Goal: Task Accomplishment & Management: Complete application form

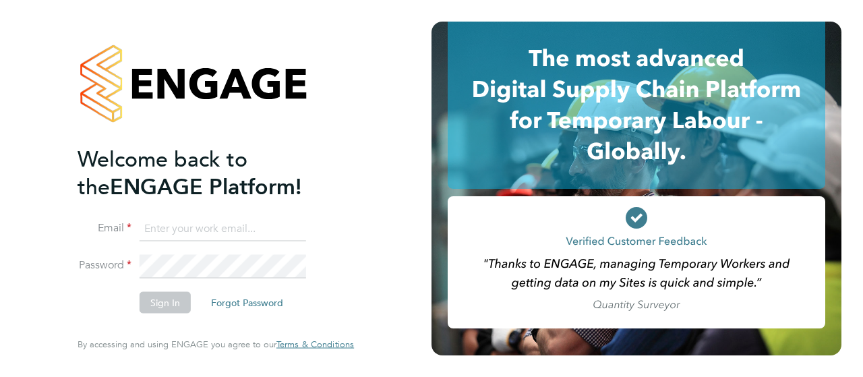
type input "[PERSON_NAME][EMAIL_ADDRESS][DOMAIN_NAME]"
click at [159, 307] on button "Sign In" at bounding box center [165, 303] width 51 height 22
click at [159, 307] on div "Sorry, we are having problems connecting to our services." at bounding box center [215, 188] width 431 height 377
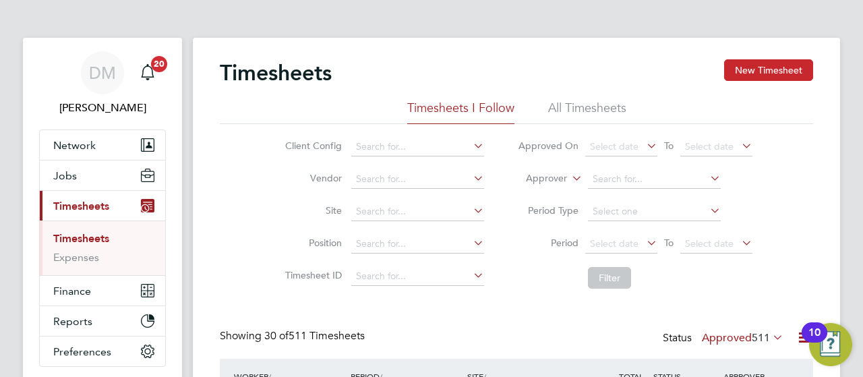
click at [788, 62] on button "New Timesheet" at bounding box center [768, 70] width 89 height 22
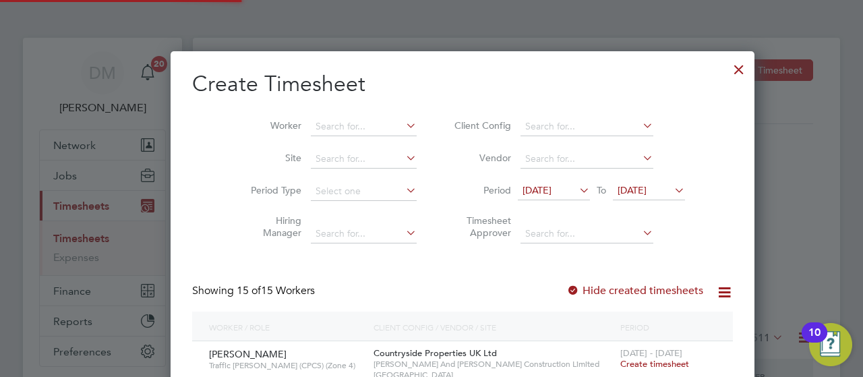
scroll to position [1436, 522]
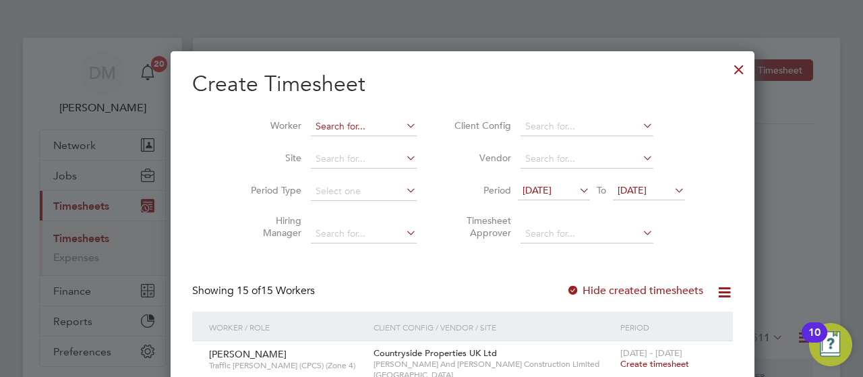
click at [311, 125] on input at bounding box center [364, 126] width 106 height 19
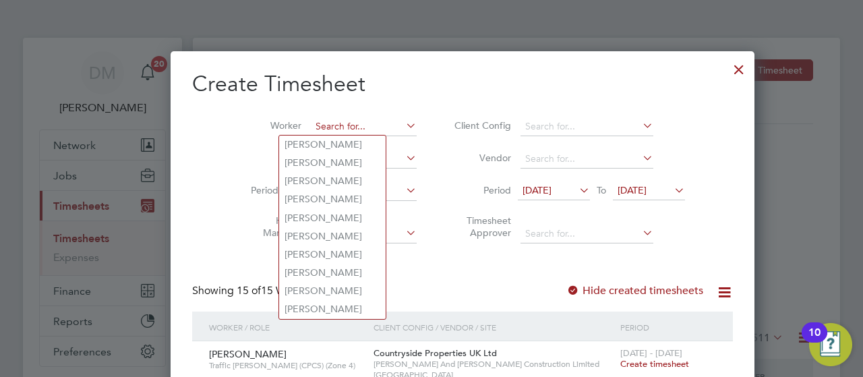
paste input "[PERSON_NAME]"
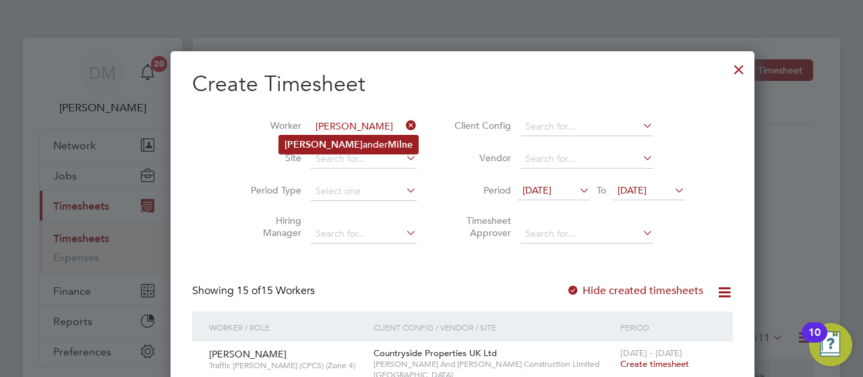
click at [324, 148] on li "[PERSON_NAME] [PERSON_NAME]" at bounding box center [348, 144] width 139 height 18
type input "[PERSON_NAME]"
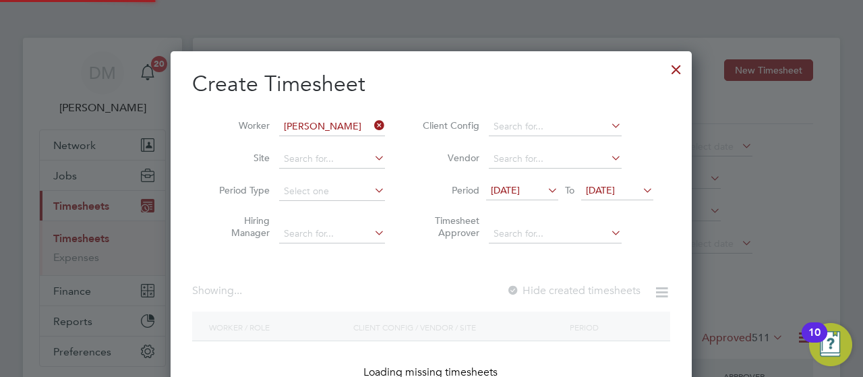
scroll to position [379, 522]
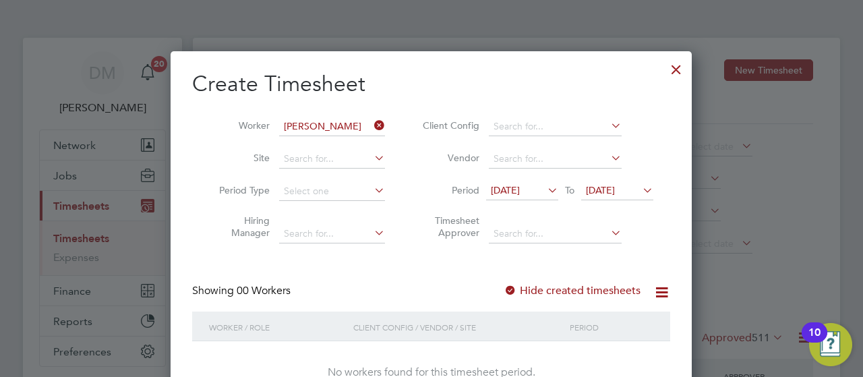
click at [640, 192] on icon at bounding box center [640, 190] width 0 height 19
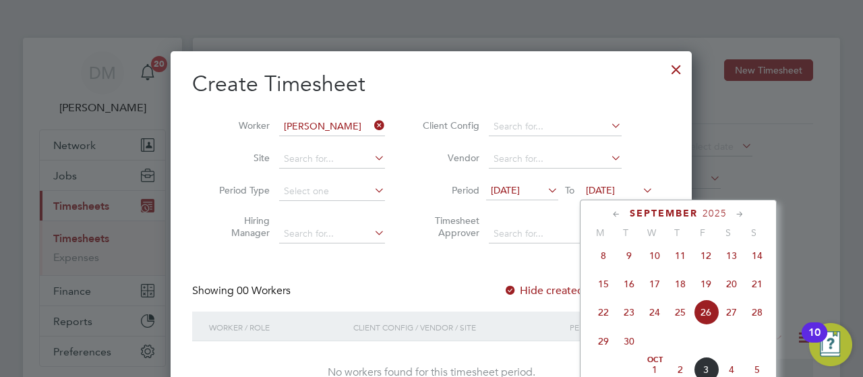
click at [758, 372] on span "5" at bounding box center [757, 370] width 26 height 26
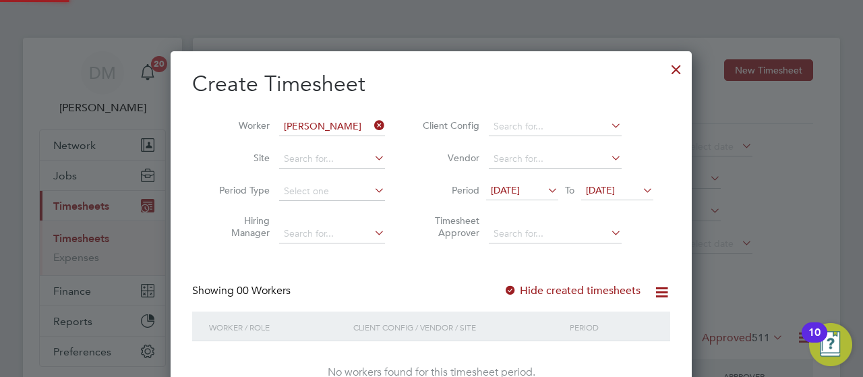
scroll to position [379, 522]
click at [371, 120] on icon at bounding box center [371, 125] width 0 height 19
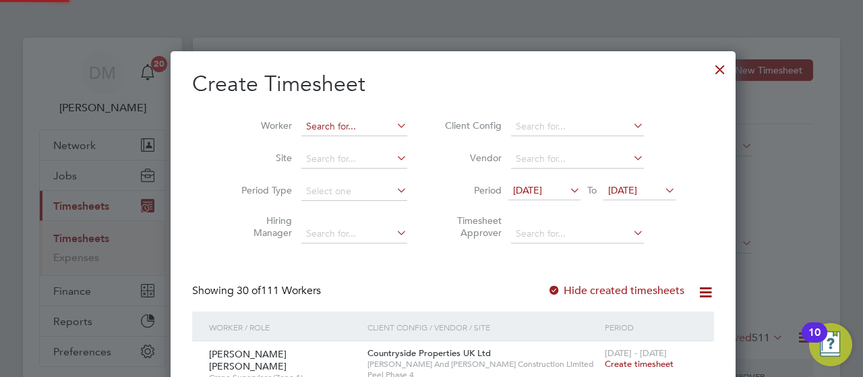
scroll to position [1839, 522]
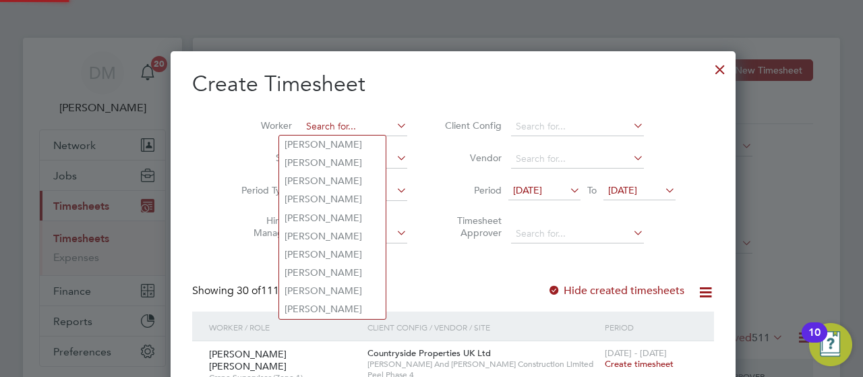
click at [319, 125] on input at bounding box center [354, 126] width 106 height 19
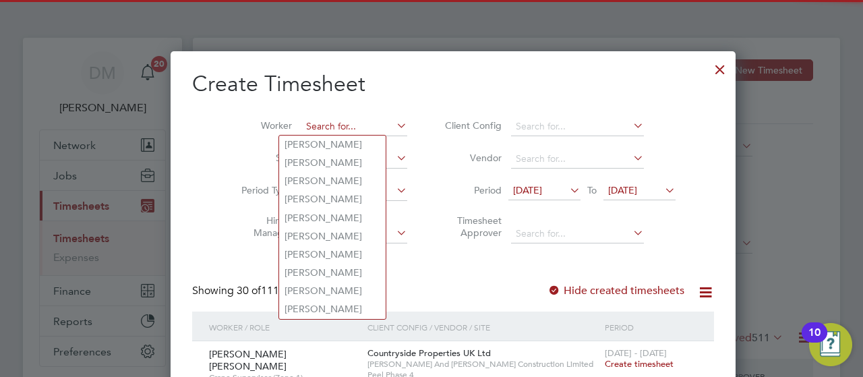
paste input "[PERSON_NAME]"
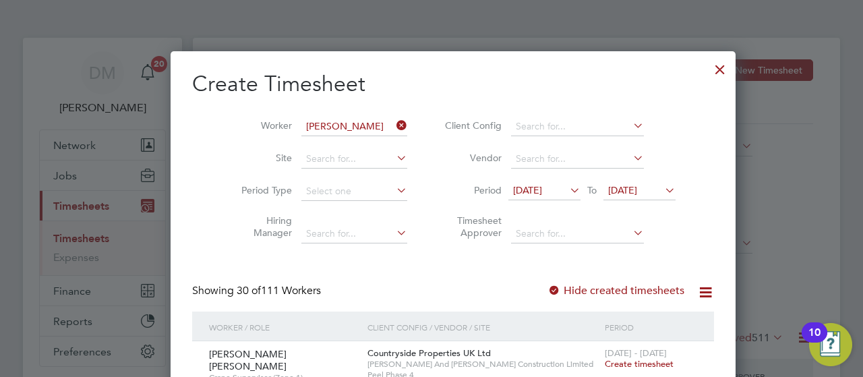
click at [365, 141] on b "Lovegrove" at bounding box center [388, 144] width 47 height 11
type input "[PERSON_NAME]"
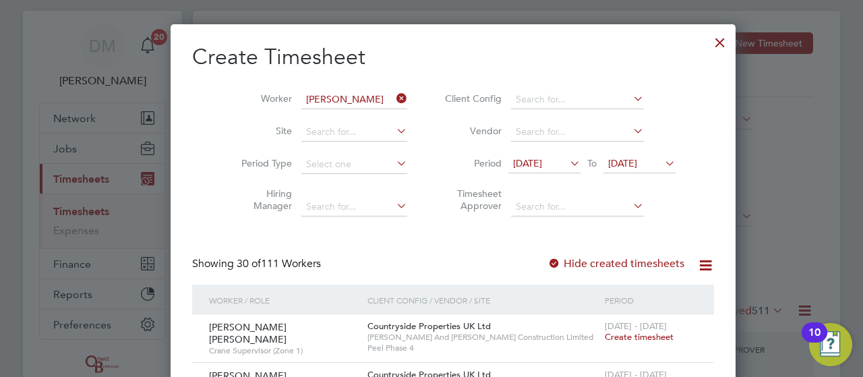
scroll to position [0, 0]
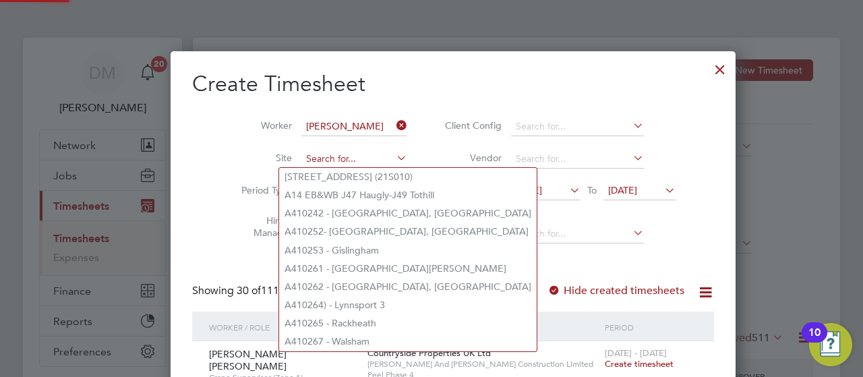
click at [336, 157] on input at bounding box center [354, 159] width 106 height 19
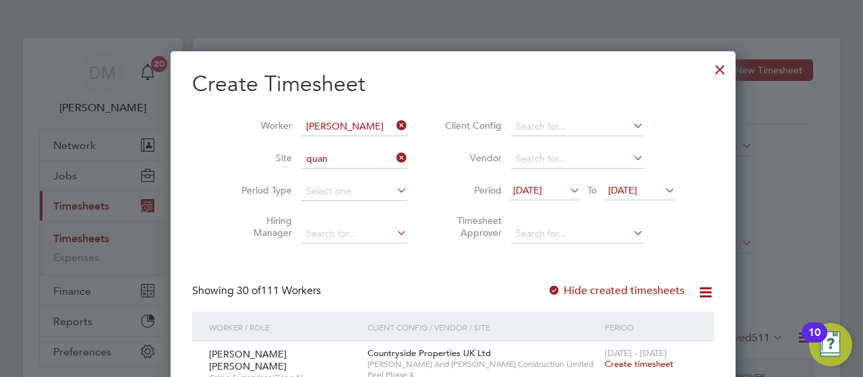
click at [332, 180] on li "[PERSON_NAME] Fields, [GEOGRAPHIC_DATA]" at bounding box center [386, 177] width 215 height 18
type input "Quantam Fields, [GEOGRAPHIC_DATA]"
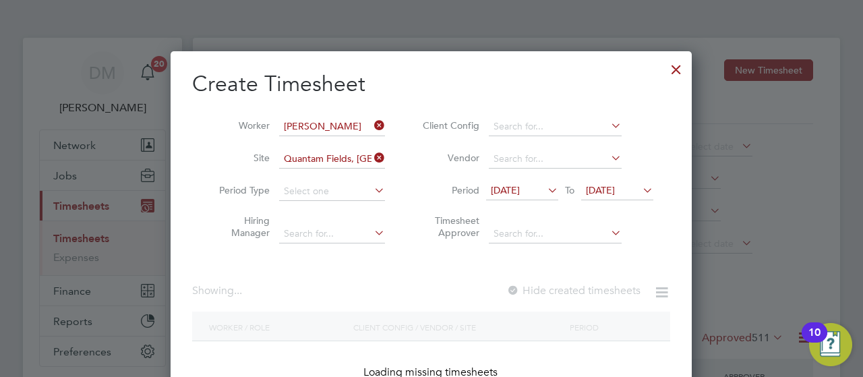
scroll to position [363, 522]
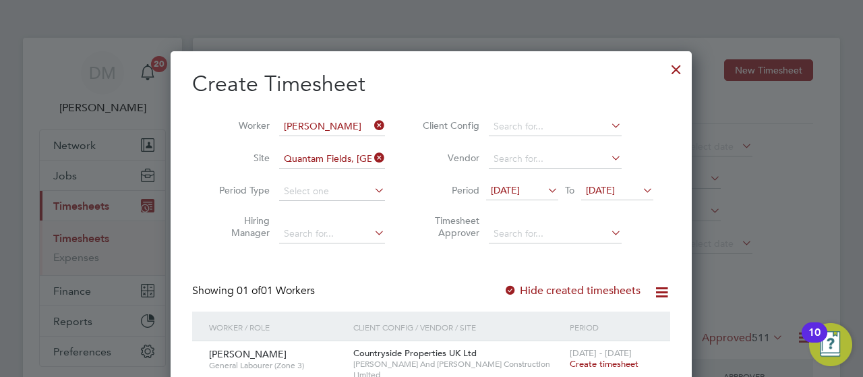
click at [677, 338] on div "Create Timesheet Worker [PERSON_NAME] Site Quantam Fields, [GEOGRAPHIC_DATA] Pe…" at bounding box center [431, 238] width 521 height 374
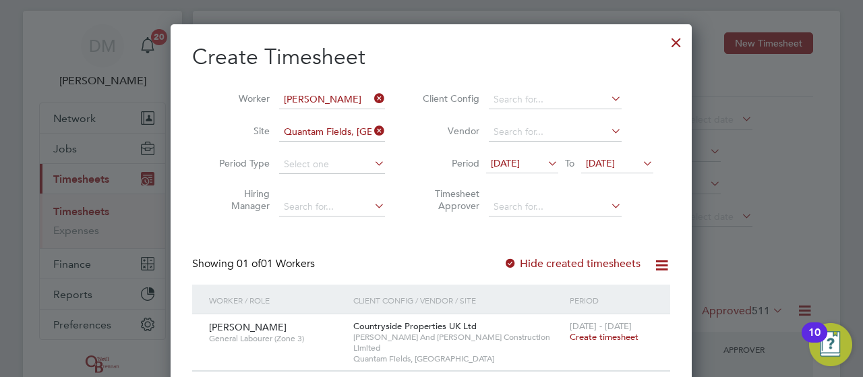
scroll to position [54, 0]
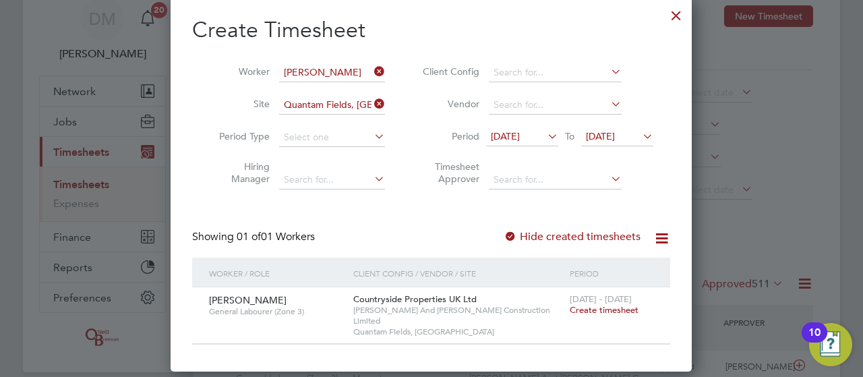
click at [608, 311] on span "Create timesheet" at bounding box center [604, 309] width 69 height 11
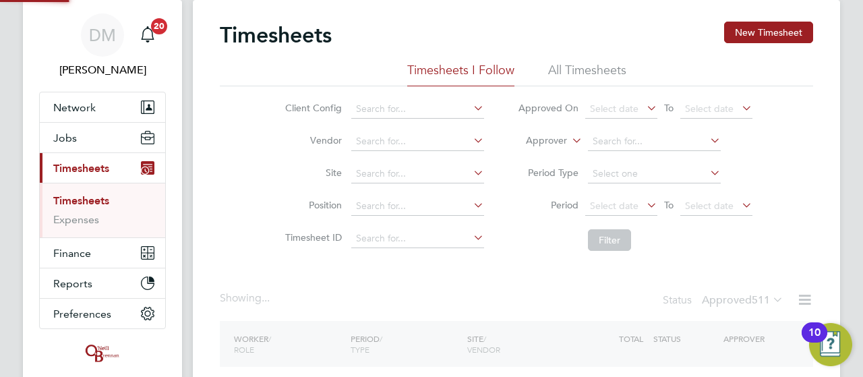
scroll to position [28, 0]
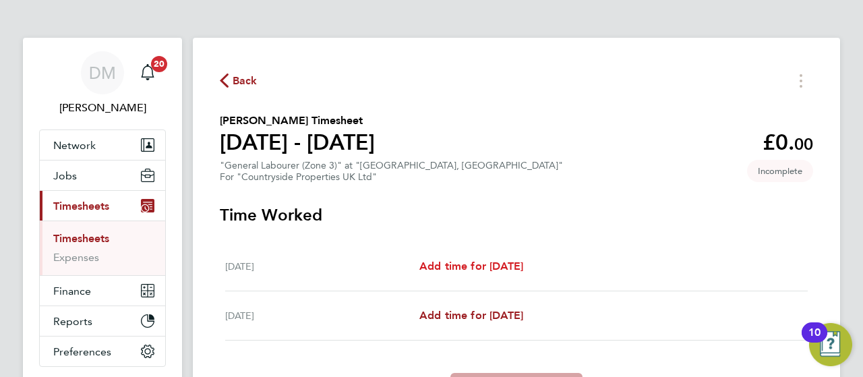
click at [509, 264] on span "Add time for [DATE]" at bounding box center [471, 265] width 104 height 13
select select "30"
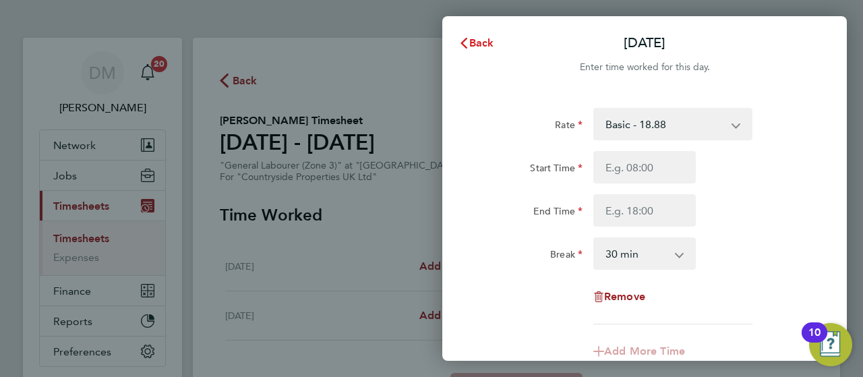
click at [481, 38] on span "Back" at bounding box center [481, 42] width 25 height 13
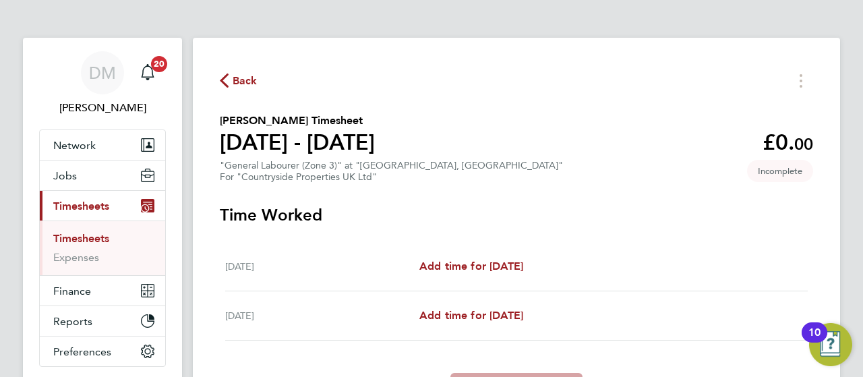
click at [828, 246] on div "Back [PERSON_NAME] Timesheet [DATE] - [DATE] £0. 00 "General Labourer (Zone 3)"…" at bounding box center [516, 238] width 647 height 400
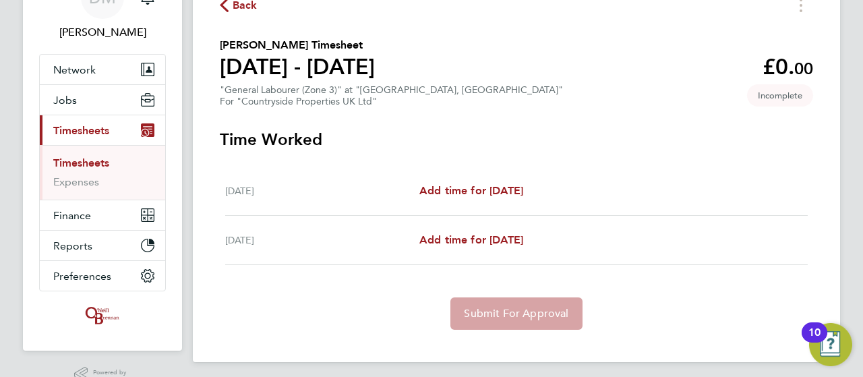
scroll to position [51, 0]
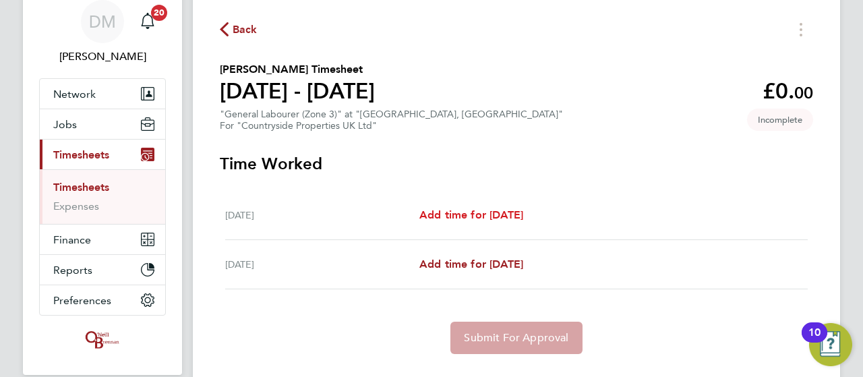
click at [460, 216] on span "Add time for [DATE]" at bounding box center [471, 214] width 104 height 13
select select "30"
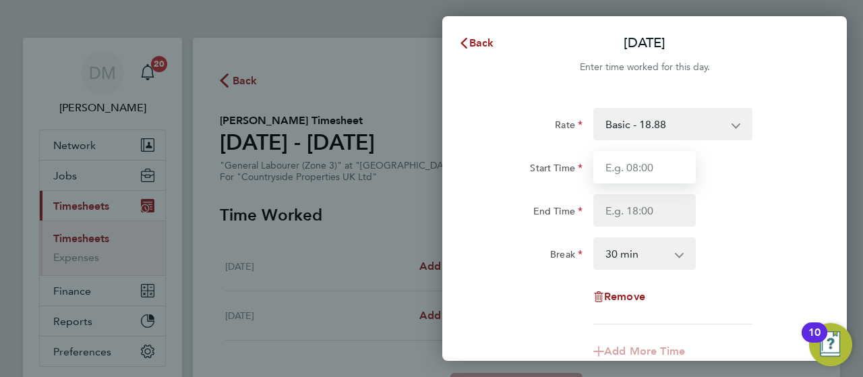
click at [648, 166] on input "Start Time" at bounding box center [644, 167] width 102 height 32
type input "07:30"
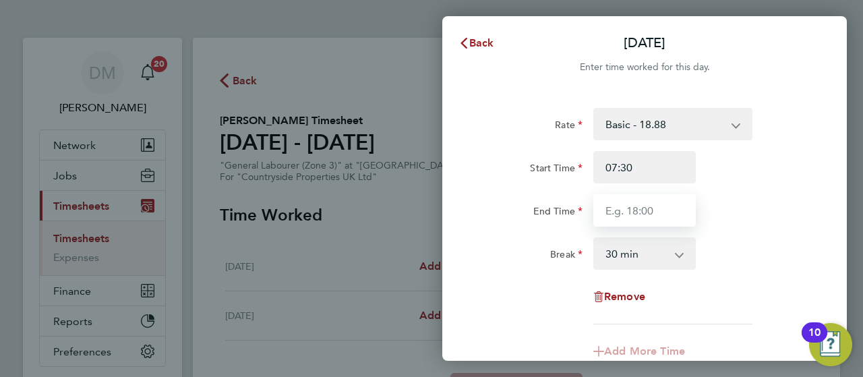
click at [648, 214] on input "End Time" at bounding box center [644, 210] width 102 height 32
type input "17:00"
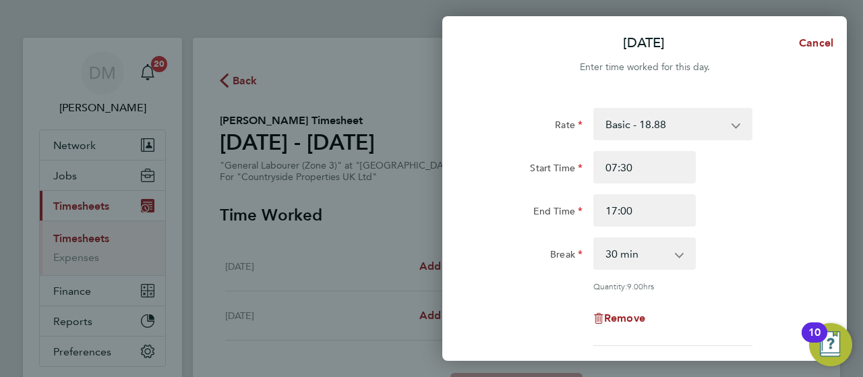
click at [767, 292] on div "Rate Basic - 18.88 Start Time 07:30 End Time 17:00 Break 0 min 15 min 30 min 45…" at bounding box center [644, 227] width 329 height 238
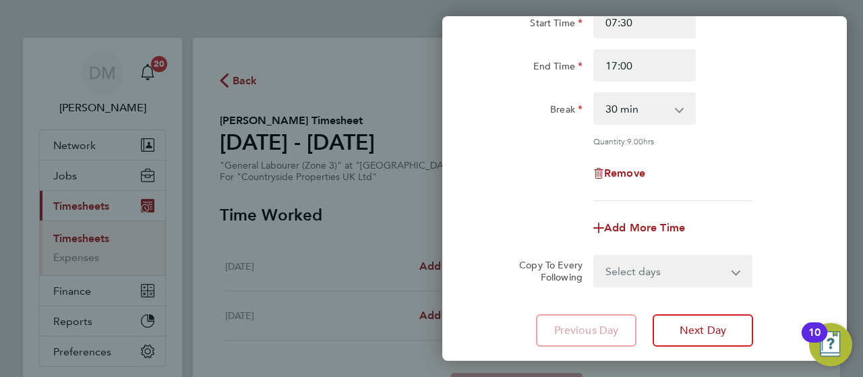
scroll to position [189, 0]
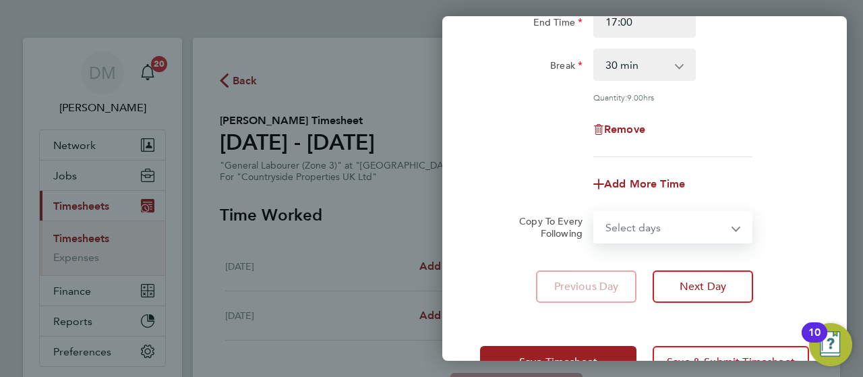
click at [702, 222] on select "Select days [DATE]" at bounding box center [665, 227] width 142 height 30
select select "TUE"
click at [594, 212] on select "Select days [DATE]" at bounding box center [665, 227] width 142 height 30
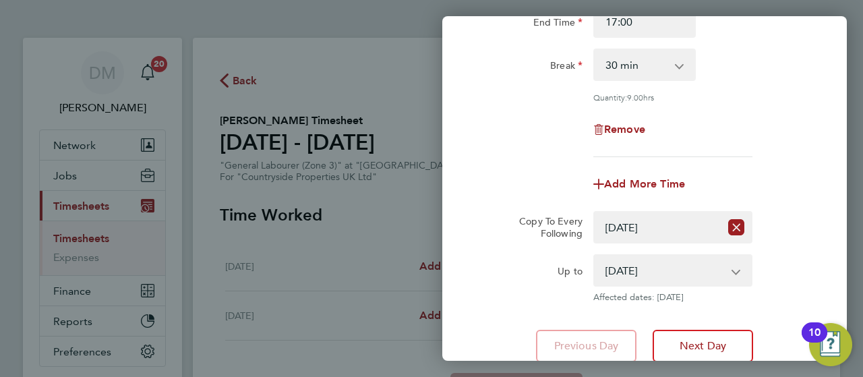
click at [786, 271] on div "Up to [DATE] Affected dates: [DATE]" at bounding box center [644, 278] width 340 height 49
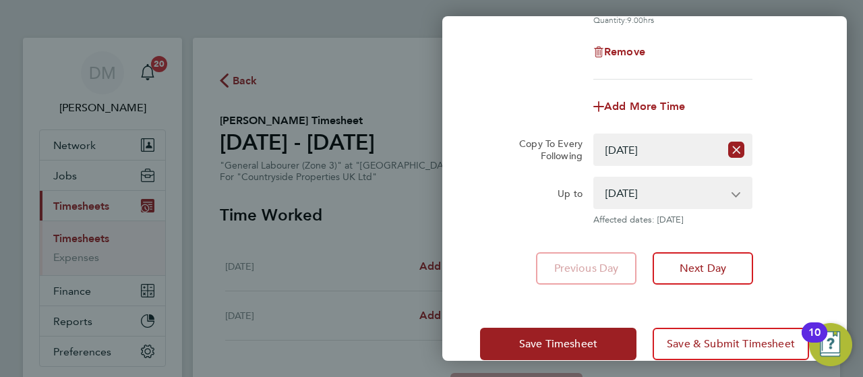
scroll to position [291, 0]
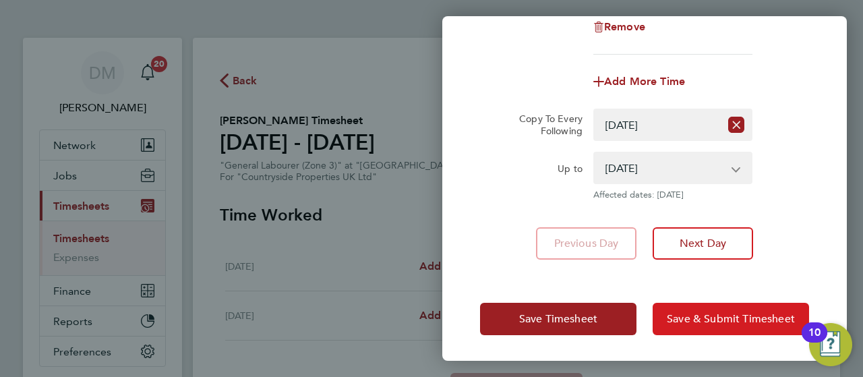
click at [688, 314] on span "Save & Submit Timesheet" at bounding box center [731, 318] width 128 height 13
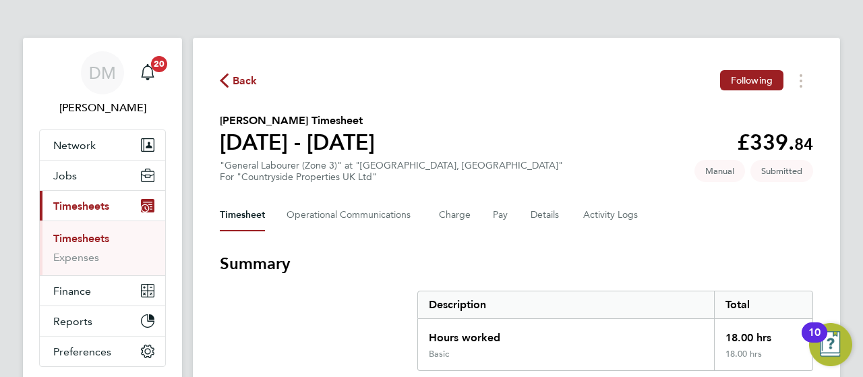
click at [90, 235] on link "Timesheets" at bounding box center [81, 238] width 56 height 13
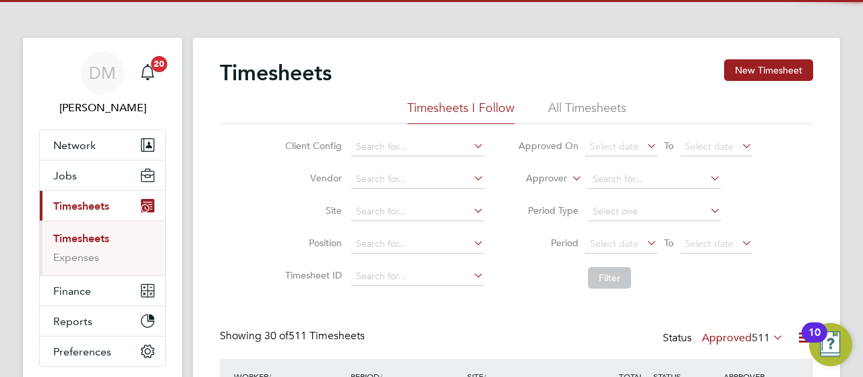
scroll to position [34, 117]
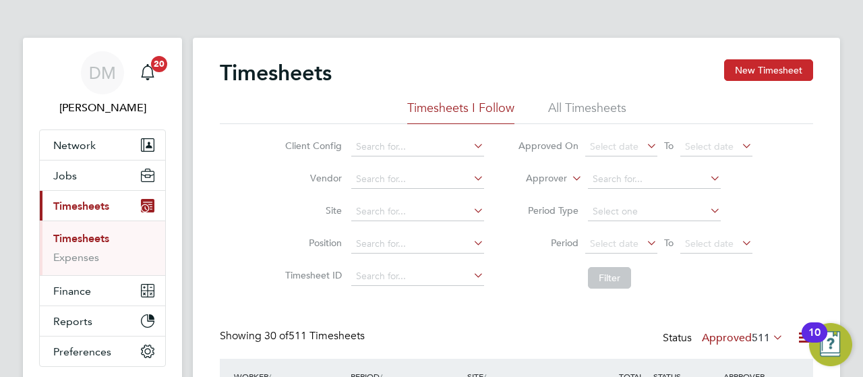
click at [748, 65] on button "New Timesheet" at bounding box center [768, 70] width 89 height 22
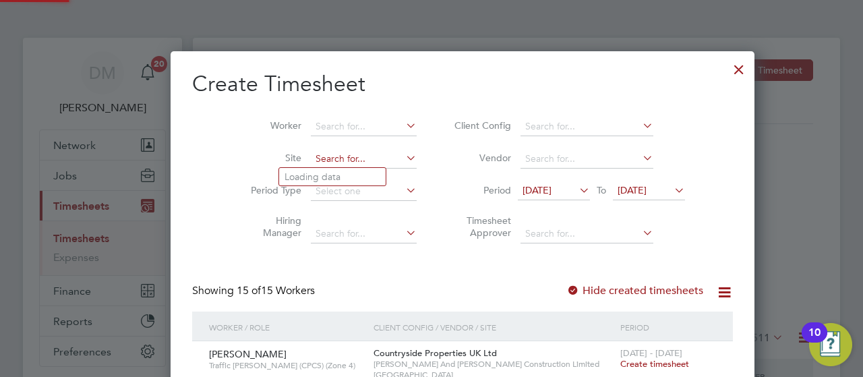
click at [324, 166] on input at bounding box center [364, 159] width 106 height 19
click at [331, 175] on li "[PERSON_NAME] Fields, [GEOGRAPHIC_DATA]" at bounding box center [386, 177] width 215 height 18
type input "Quantam Fields, [GEOGRAPHIC_DATA]"
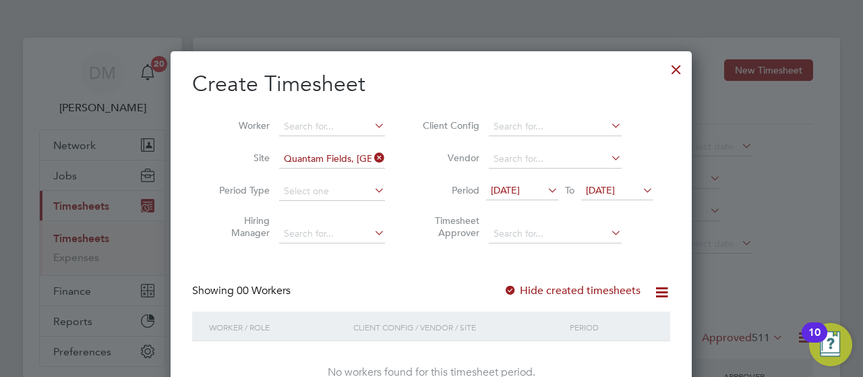
click at [640, 185] on icon at bounding box center [640, 190] width 0 height 19
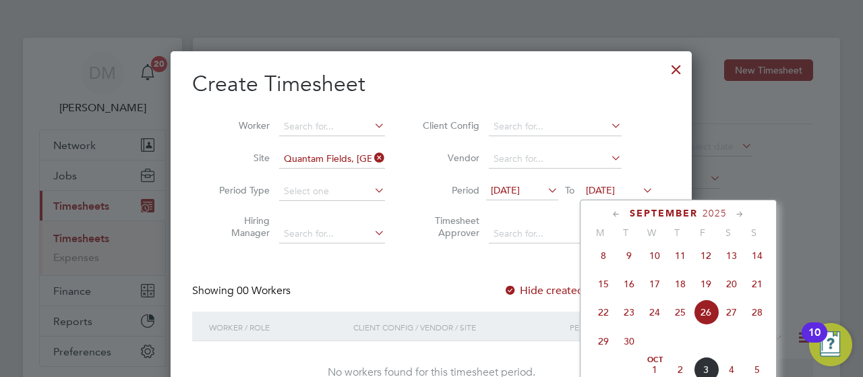
click at [755, 373] on span "5" at bounding box center [757, 370] width 26 height 26
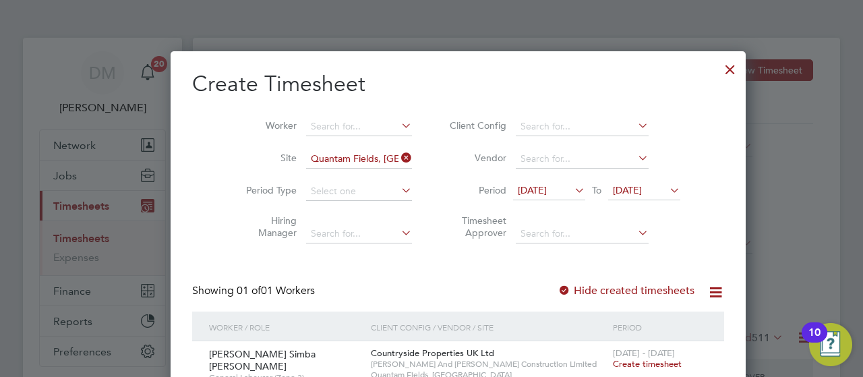
click at [678, 307] on div "Create Timesheet Worker Site Quantam Fields, Littleport Period Type Hiring Mana…" at bounding box center [458, 234] width 575 height 366
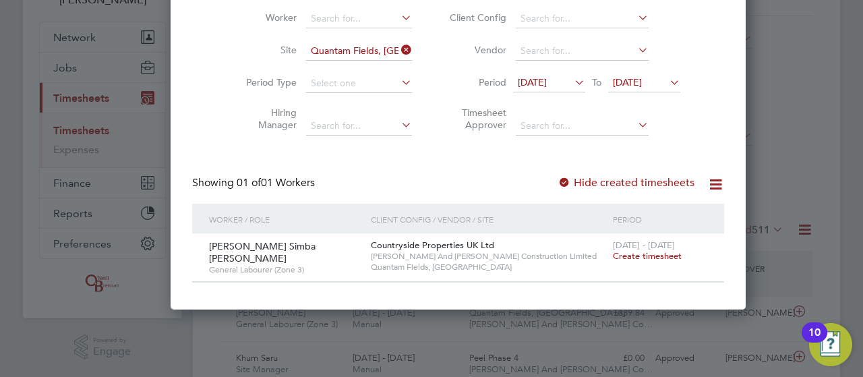
click at [624, 259] on span "Create timesheet" at bounding box center [647, 255] width 69 height 11
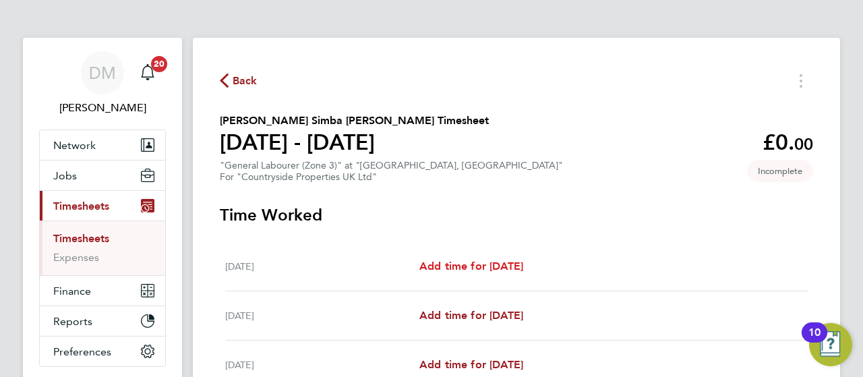
click at [519, 265] on span "Add time for [DATE]" at bounding box center [471, 265] width 104 height 13
select select "30"
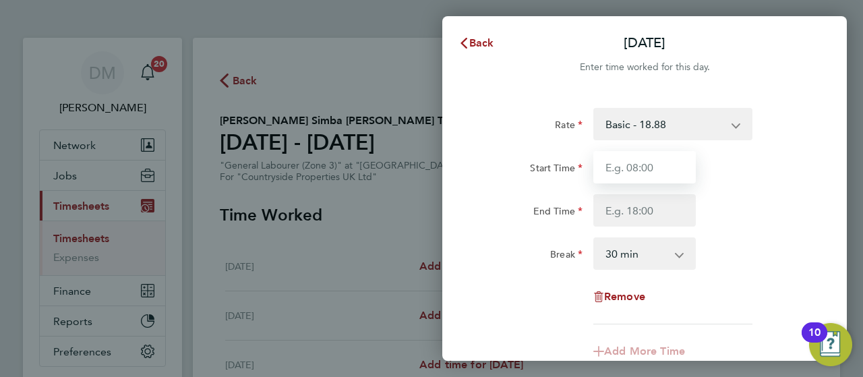
click at [643, 173] on input "Start Time" at bounding box center [644, 167] width 102 height 32
type input "07:30"
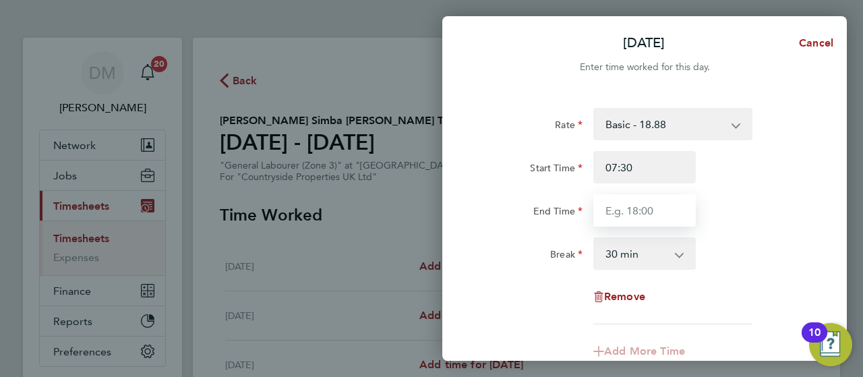
drag, startPoint x: 658, startPoint y: 207, endPoint x: 673, endPoint y: 245, distance: 40.6
click at [673, 245] on app-timesheet-line-hourly "Start Time 07:30 End Time Break 0 min 15 min 30 min 45 min 60 min 75 min 90 min" at bounding box center [644, 210] width 329 height 119
type input "17:00"
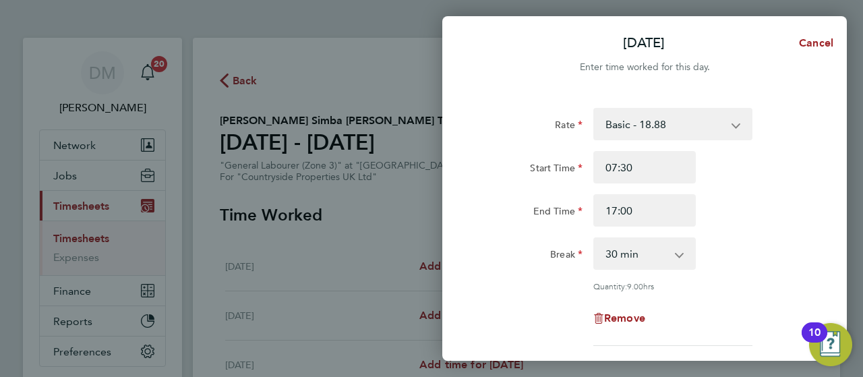
click at [754, 264] on div "Break 0 min 15 min 30 min 45 min 60 min 75 min 90 min" at bounding box center [644, 253] width 340 height 32
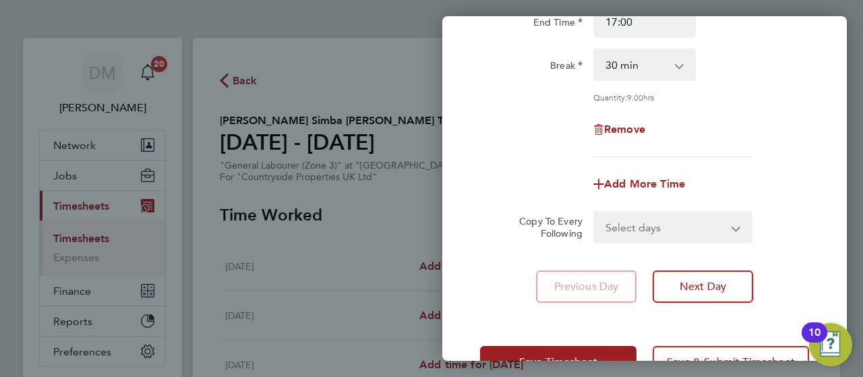
click at [739, 233] on app-icon-cross-button at bounding box center [744, 227] width 16 height 30
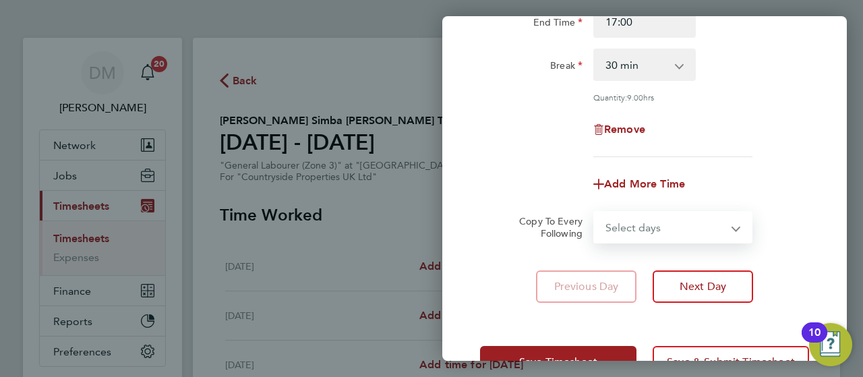
click at [729, 231] on select "Select days Day Weekday (Mon-Fri) Weekend (Sat-Sun) [DATE] [DATE] [DATE] [DATE]…" at bounding box center [665, 227] width 142 height 30
select select "WEEKDAY"
click at [594, 212] on select "Select days Day Weekday (Mon-Fri) Weekend (Sat-Sun) [DATE] [DATE] [DATE] [DATE]…" at bounding box center [665, 227] width 142 height 30
select select "[DATE]"
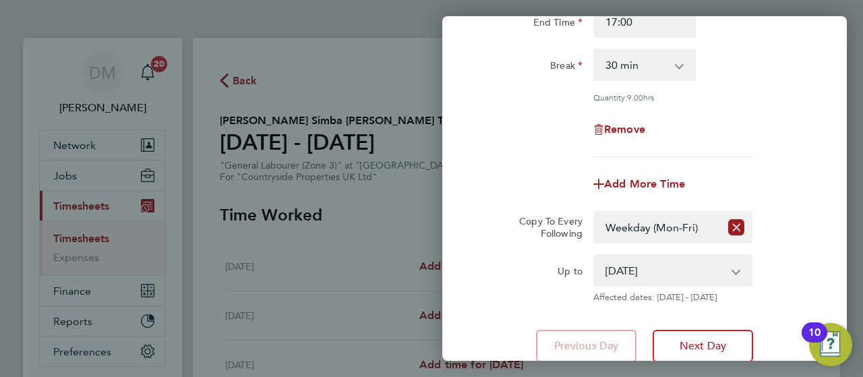
click at [814, 254] on div "Rate Basic - 18.88 Start Time 07:30 End Time 17:00 Break 0 min 15 min 30 min 45…" at bounding box center [644, 140] width 404 height 475
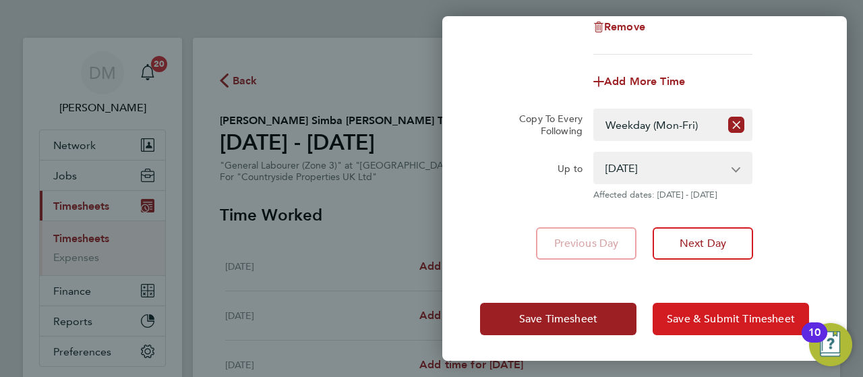
click at [711, 313] on span "Save & Submit Timesheet" at bounding box center [731, 318] width 128 height 13
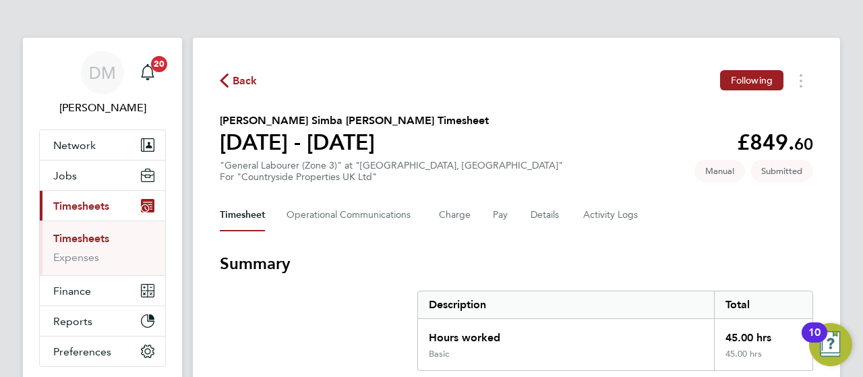
click at [97, 208] on span "Timesheets" at bounding box center [81, 206] width 56 height 13
click at [80, 202] on span "Timesheets" at bounding box center [81, 206] width 56 height 13
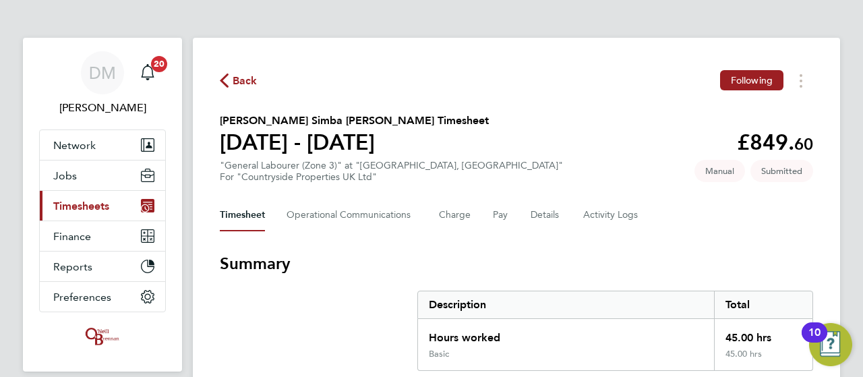
click at [78, 205] on span "Timesheets" at bounding box center [81, 206] width 56 height 13
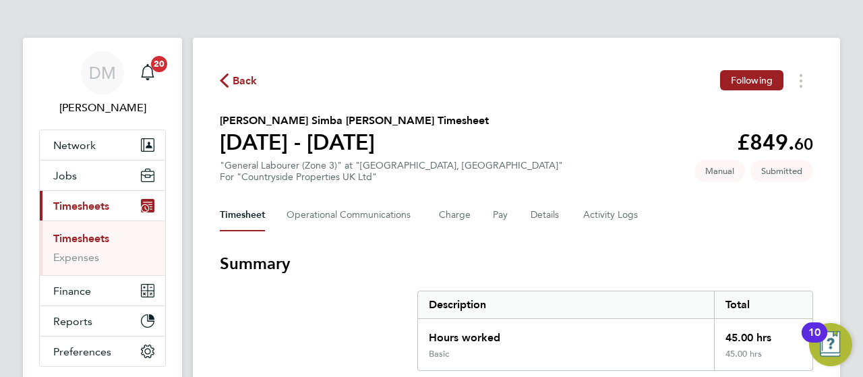
click at [82, 234] on link "Timesheets" at bounding box center [81, 238] width 56 height 13
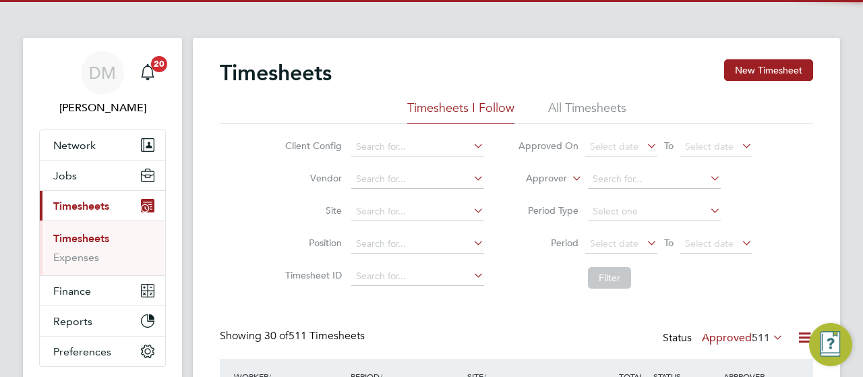
scroll to position [34, 117]
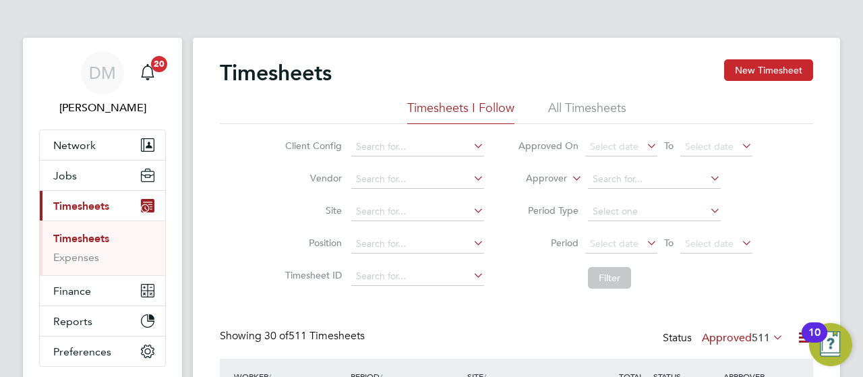
click at [786, 77] on button "New Timesheet" at bounding box center [768, 70] width 89 height 22
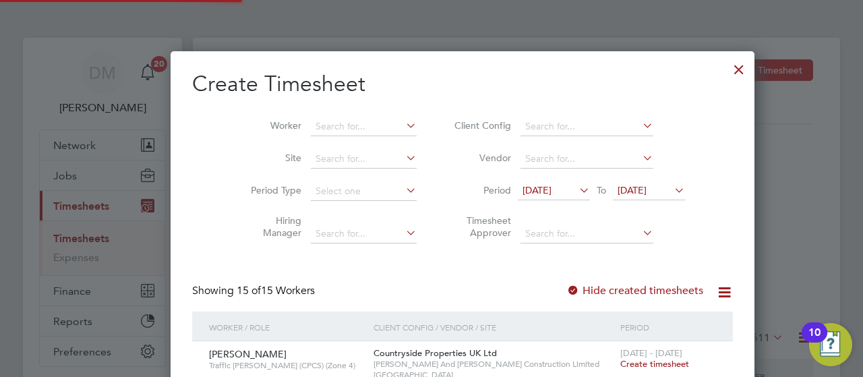
click at [786, 77] on div at bounding box center [431, 188] width 863 height 377
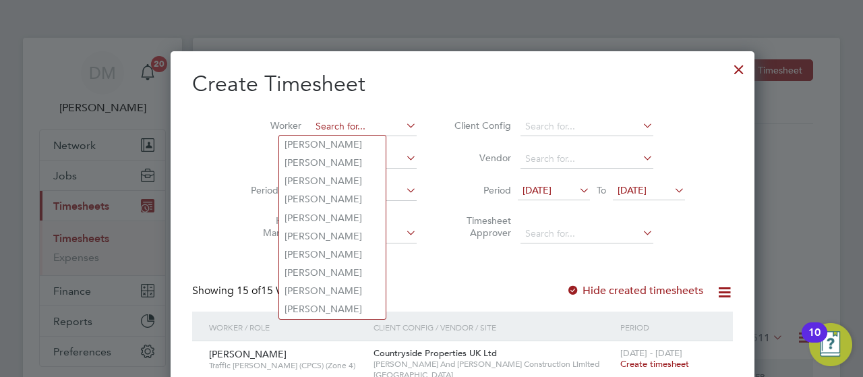
click at [326, 128] on input at bounding box center [364, 126] width 106 height 19
paste input "[PERSON_NAME]"
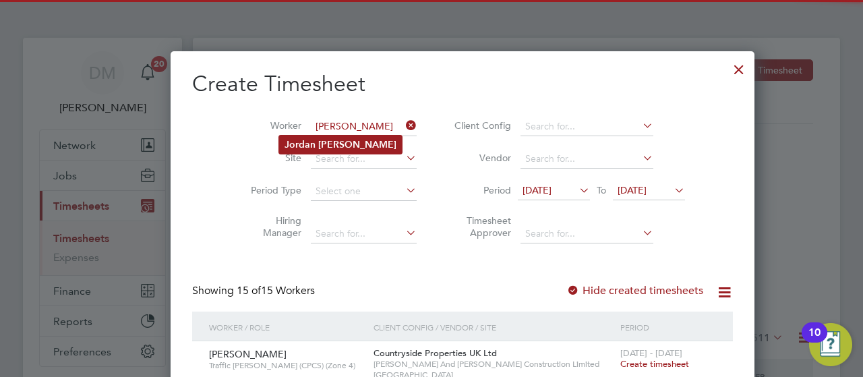
click at [340, 144] on b "[PERSON_NAME]" at bounding box center [357, 144] width 78 height 11
type input "[PERSON_NAME]"
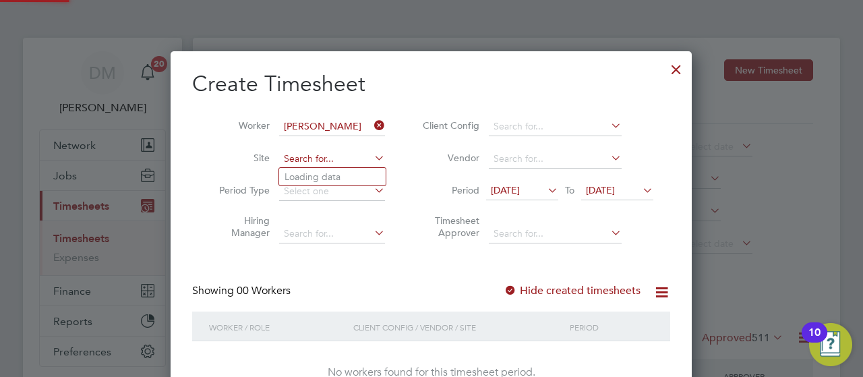
click at [331, 161] on input at bounding box center [332, 159] width 106 height 19
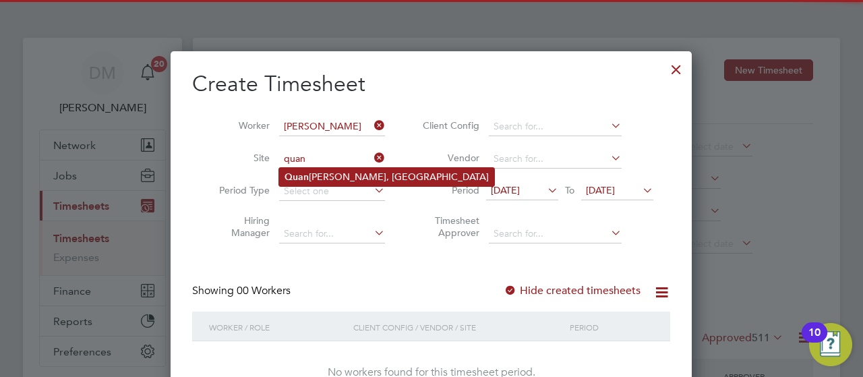
click at [338, 172] on li "[PERSON_NAME] Fields, [GEOGRAPHIC_DATA]" at bounding box center [386, 177] width 215 height 18
type input "Quantam Fields, [GEOGRAPHIC_DATA]"
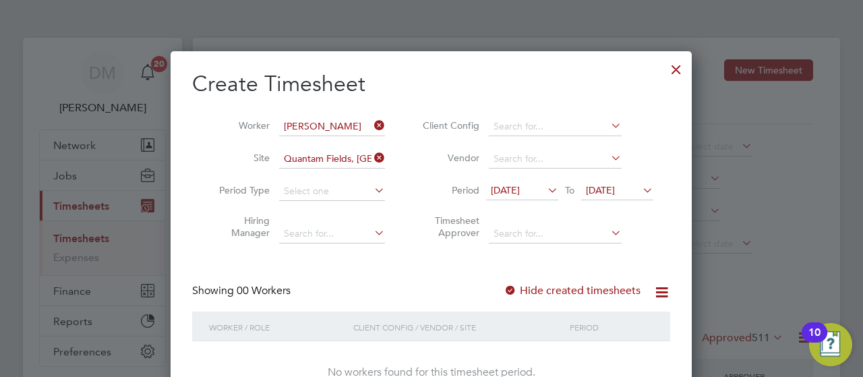
click at [640, 189] on icon at bounding box center [640, 190] width 0 height 19
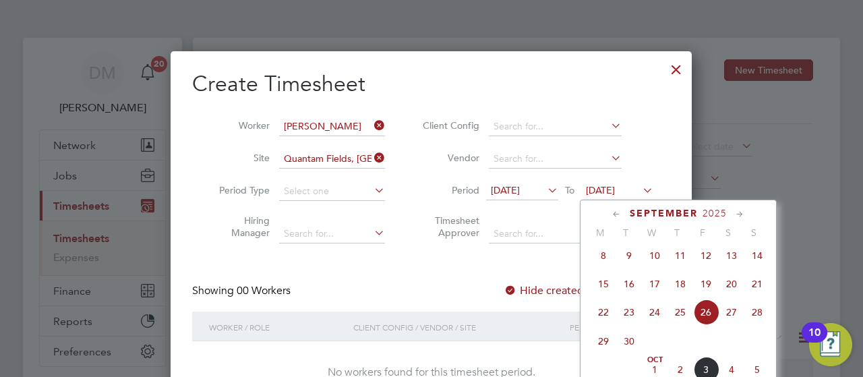
click at [758, 373] on span "5" at bounding box center [757, 370] width 26 height 26
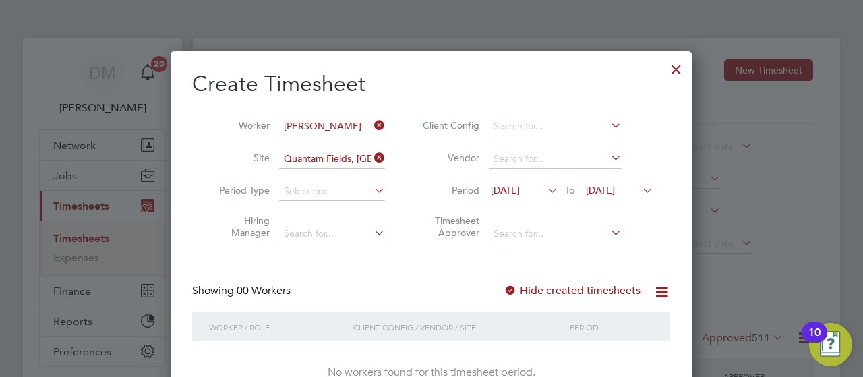
click at [679, 72] on div at bounding box center [676, 66] width 24 height 24
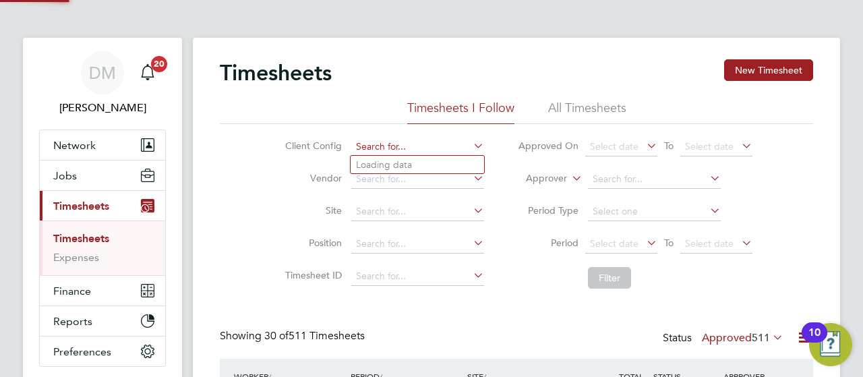
click at [419, 146] on input at bounding box center [417, 146] width 133 height 19
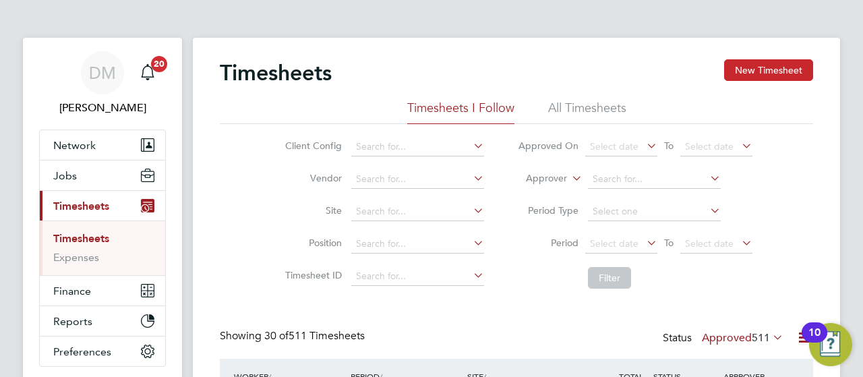
click at [775, 76] on button "New Timesheet" at bounding box center [768, 70] width 89 height 22
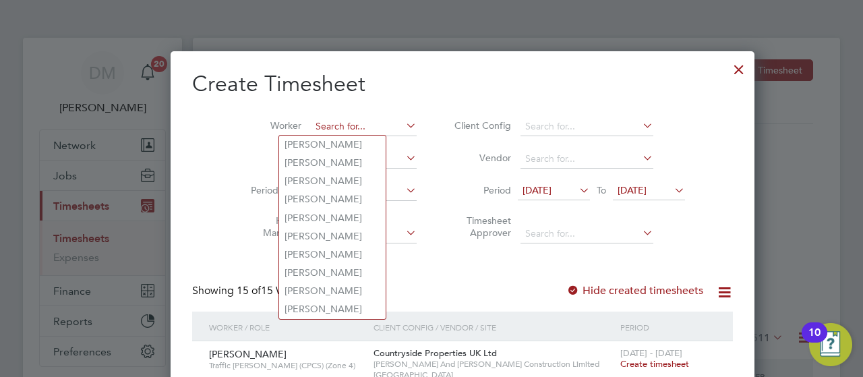
click at [311, 126] on input at bounding box center [364, 126] width 106 height 19
paste input "Miles Polite"
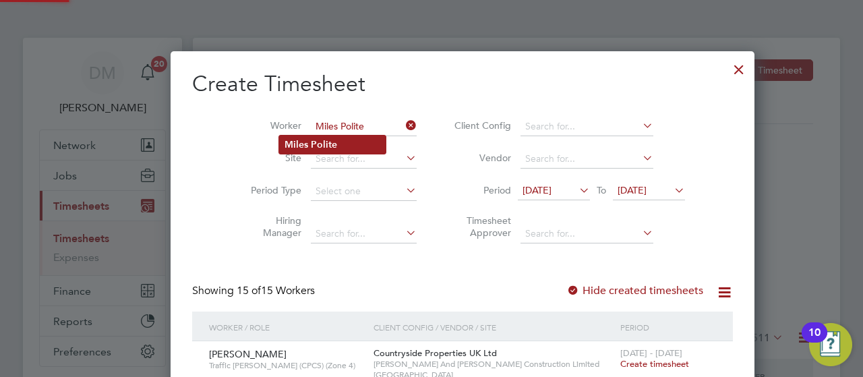
type input "Miles Polite"
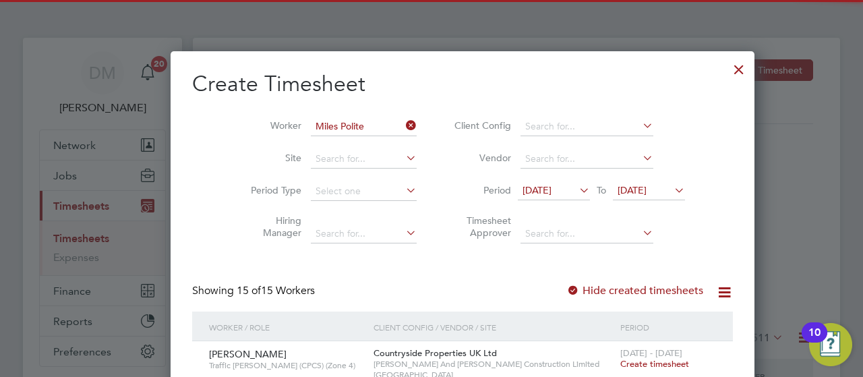
click at [309, 143] on li "Miles Polite" at bounding box center [332, 144] width 106 height 18
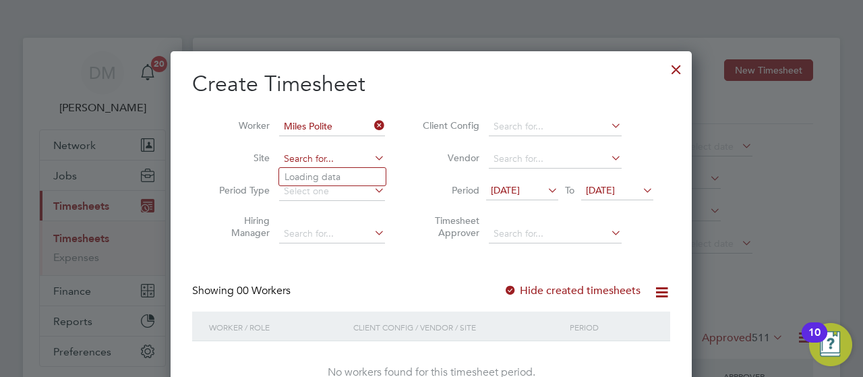
click at [319, 156] on input at bounding box center [332, 159] width 106 height 19
click at [373, 261] on li "[GEOGRAPHIC_DATA], [GEOGRAPHIC_DATA]" at bounding box center [402, 266] width 246 height 18
type input "[GEOGRAPHIC_DATA], [GEOGRAPHIC_DATA]"
click at [640, 189] on icon at bounding box center [640, 190] width 0 height 19
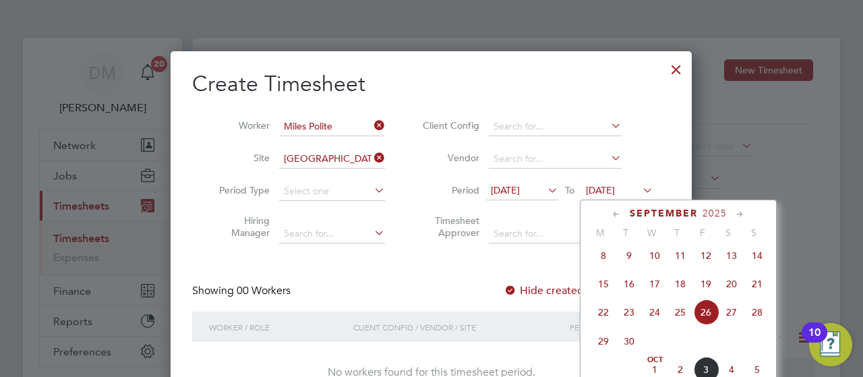
click at [758, 373] on span "5" at bounding box center [757, 370] width 26 height 26
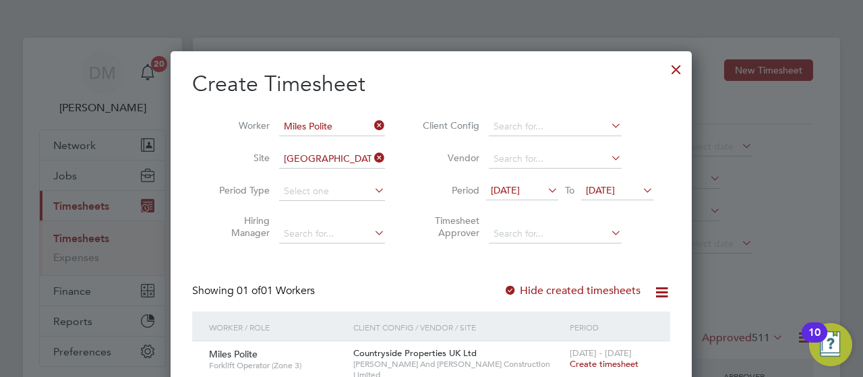
click at [617, 363] on span "Create timesheet" at bounding box center [604, 363] width 69 height 11
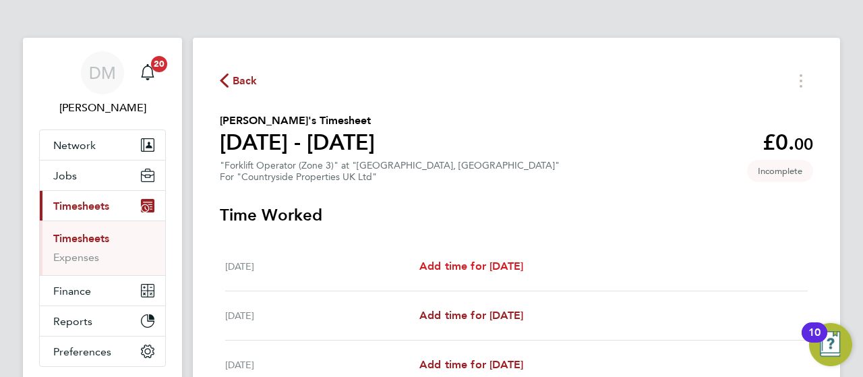
click at [512, 265] on span "Add time for [DATE]" at bounding box center [471, 265] width 104 height 13
select select "30"
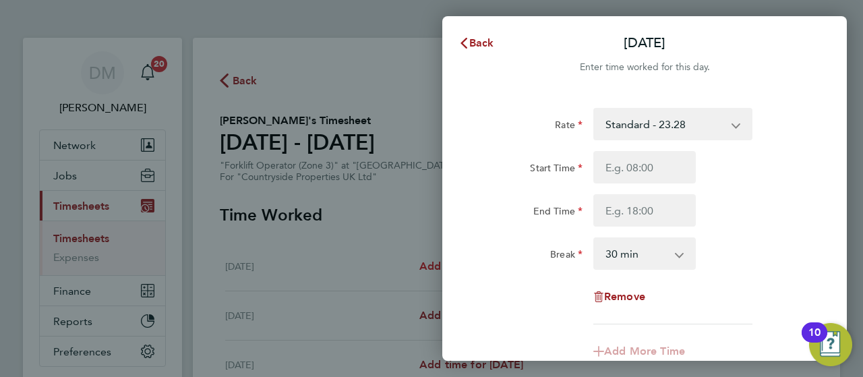
click at [512, 265] on div "Break" at bounding box center [530, 253] width 113 height 32
click at [639, 164] on input "Start Time" at bounding box center [644, 167] width 102 height 32
type input "07:30"
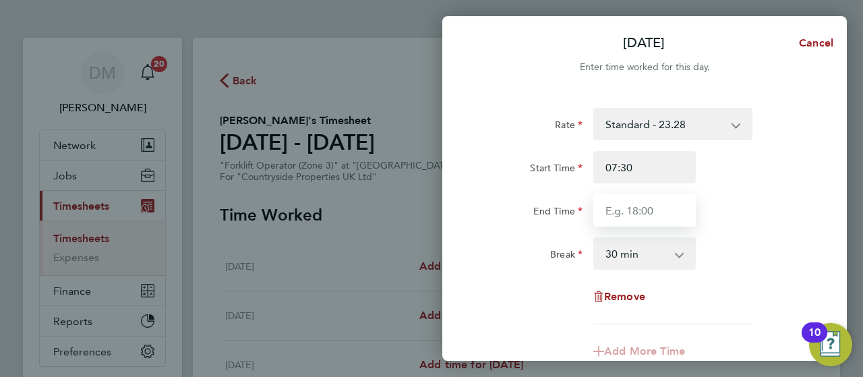
click at [657, 219] on input "End Time" at bounding box center [644, 210] width 102 height 32
type input "17:00"
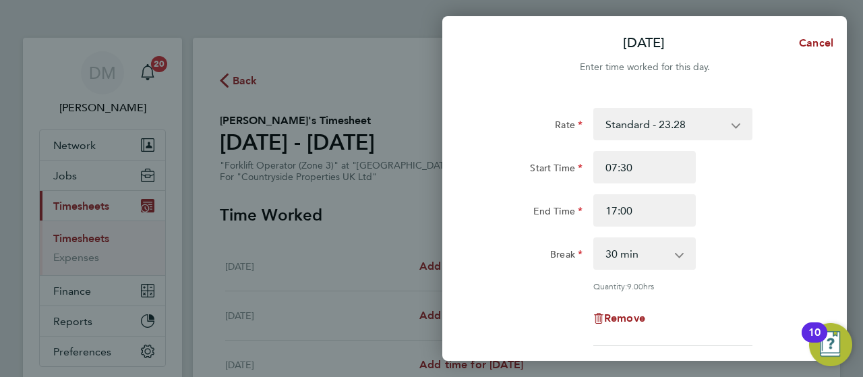
click at [749, 265] on div "Break 0 min 15 min 30 min 45 min 60 min 75 min 90 min" at bounding box center [644, 253] width 340 height 32
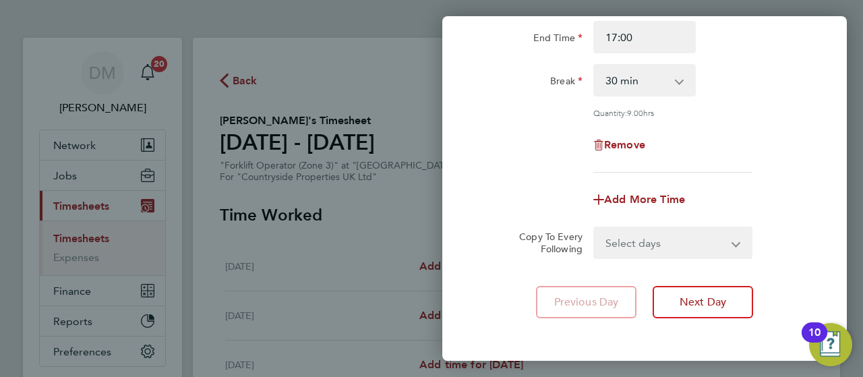
scroll to position [216, 0]
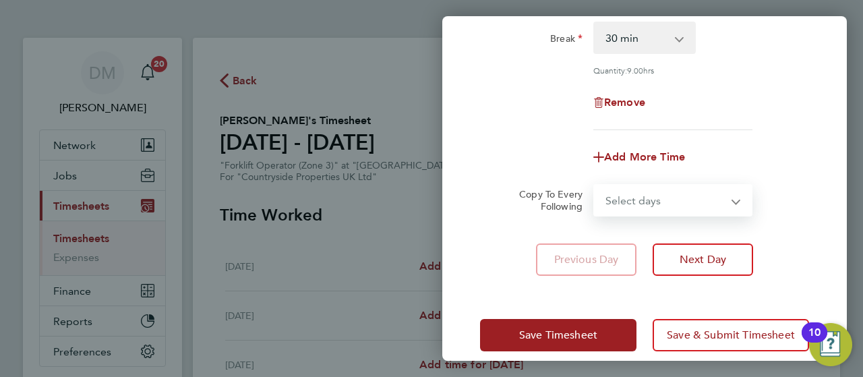
click at [689, 189] on select "Select days Day Weekday (Mon-Fri) Weekend (Sat-Sun) [DATE] [DATE] [DATE] [DATE]…" at bounding box center [665, 200] width 142 height 30
select select "WEEKDAY"
click at [594, 185] on select "Select days Day Weekday (Mon-Fri) Weekend (Sat-Sun) [DATE] [DATE] [DATE] [DATE]…" at bounding box center [665, 200] width 142 height 30
select select "[DATE]"
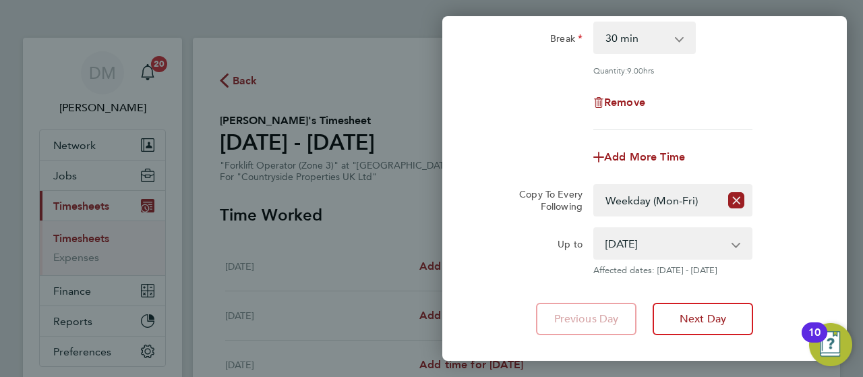
click at [778, 282] on div "Rate Standard - 23.28 Start Time 07:30 End Time 17:00 Break 0 min 15 min 30 min…" at bounding box center [644, 113] width 404 height 475
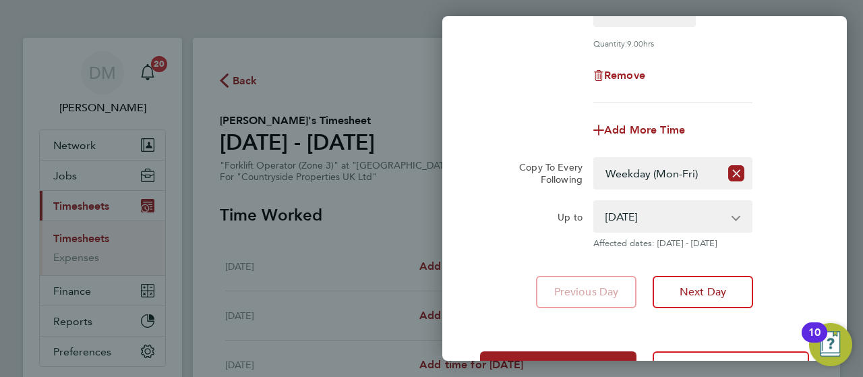
scroll to position [291, 0]
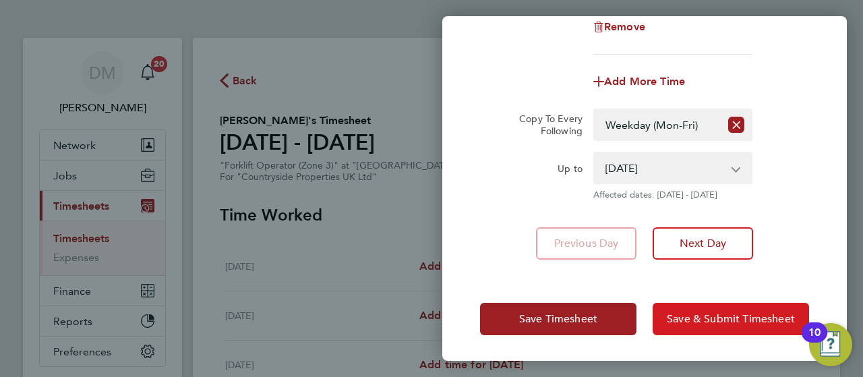
click at [712, 316] on span "Save & Submit Timesheet" at bounding box center [731, 318] width 128 height 13
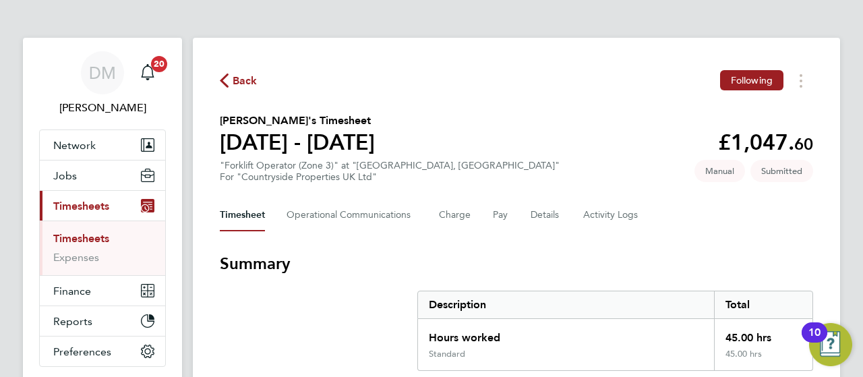
click at [62, 203] on span "Timesheets" at bounding box center [81, 206] width 56 height 13
click at [96, 235] on link "Timesheets" at bounding box center [81, 238] width 56 height 13
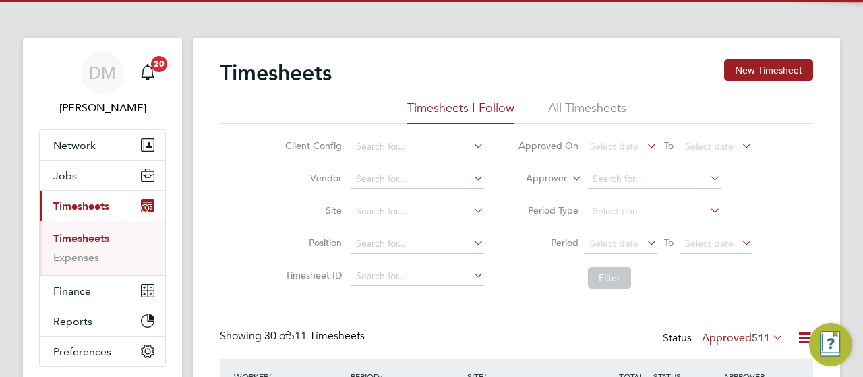
scroll to position [34, 117]
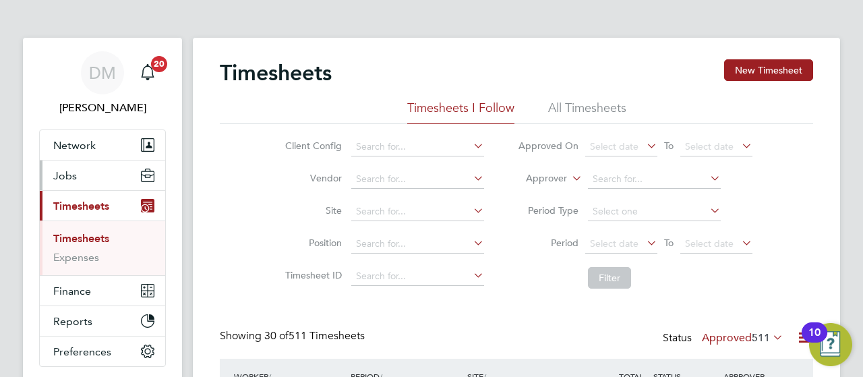
click at [83, 177] on button "Jobs" at bounding box center [102, 175] width 125 height 30
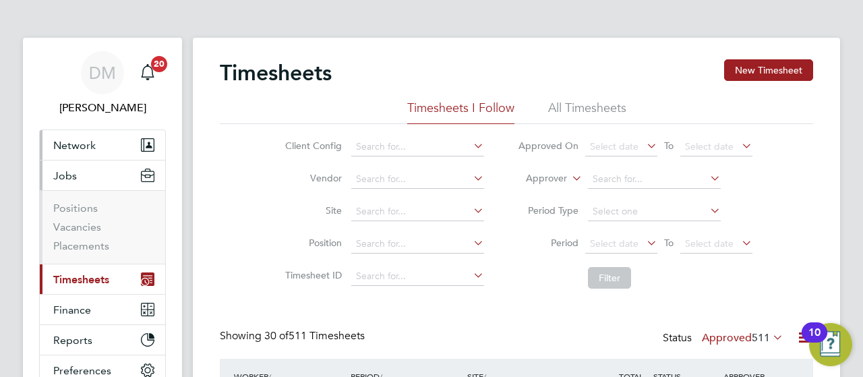
click at [76, 152] on button "Network" at bounding box center [102, 145] width 125 height 30
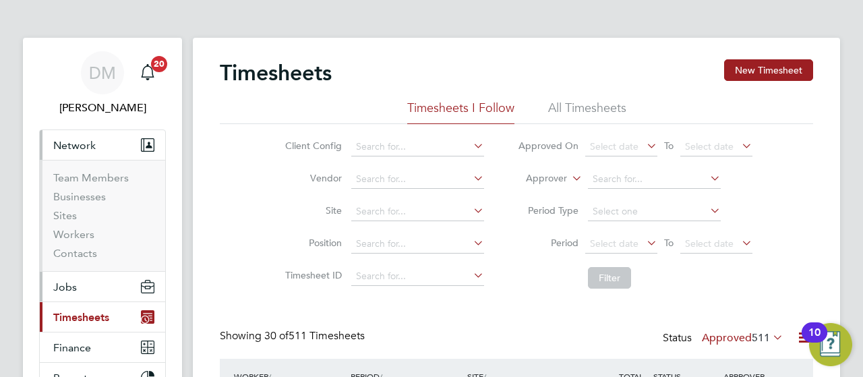
click at [74, 285] on span "Jobs" at bounding box center [65, 286] width 24 height 13
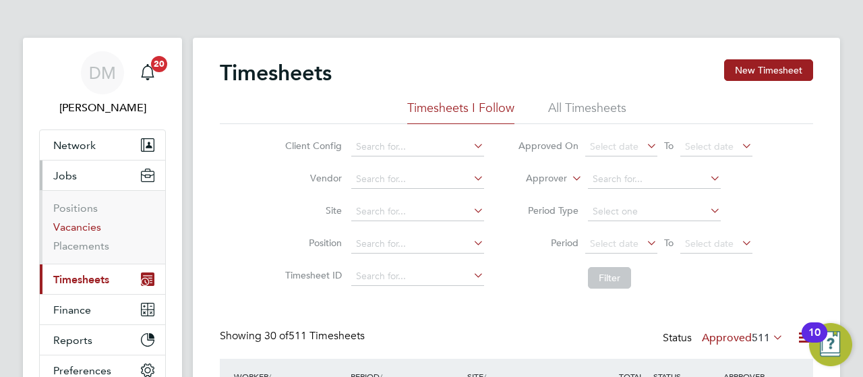
click at [84, 228] on link "Vacancies" at bounding box center [77, 226] width 48 height 13
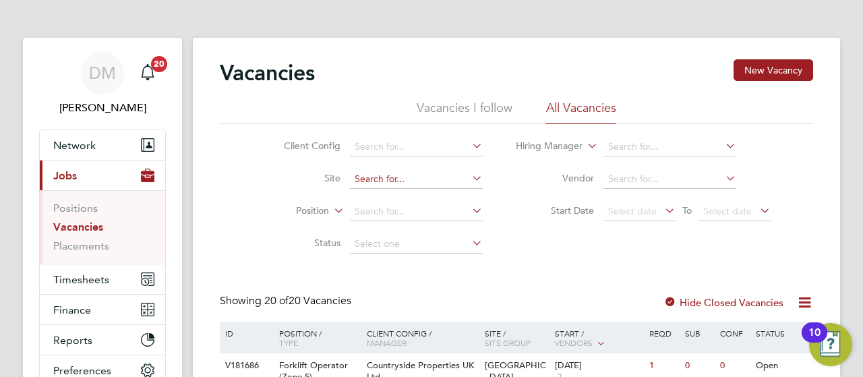
click at [375, 175] on input at bounding box center [416, 179] width 133 height 19
click at [402, 193] on li "[PERSON_NAME] Fields, [GEOGRAPHIC_DATA]" at bounding box center [456, 197] width 215 height 18
type input "Quantam Fields, [GEOGRAPHIC_DATA]"
click at [821, 238] on div "Vacancies New Vacancy Vacancies I follow All Vacancies Client Config Site Quant…" at bounding box center [516, 330] width 647 height 584
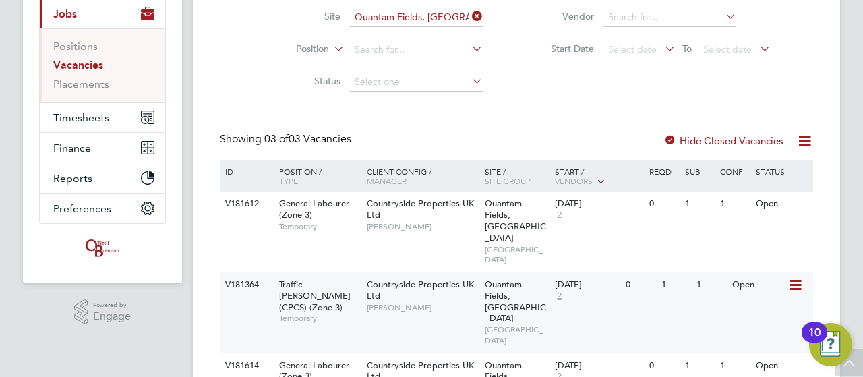
click at [794, 277] on icon at bounding box center [793, 285] width 13 height 16
click at [771, 293] on li "View Details" at bounding box center [763, 293] width 78 height 19
click at [800, 141] on icon at bounding box center [804, 140] width 17 height 17
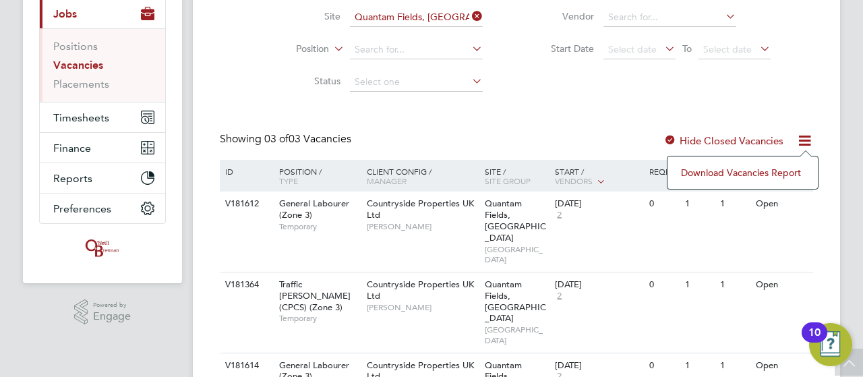
click at [822, 118] on div "Vacancies New Vacancy Vacancies I follow All Vacancies Client Config Site Quant…" at bounding box center [516, 168] width 647 height 584
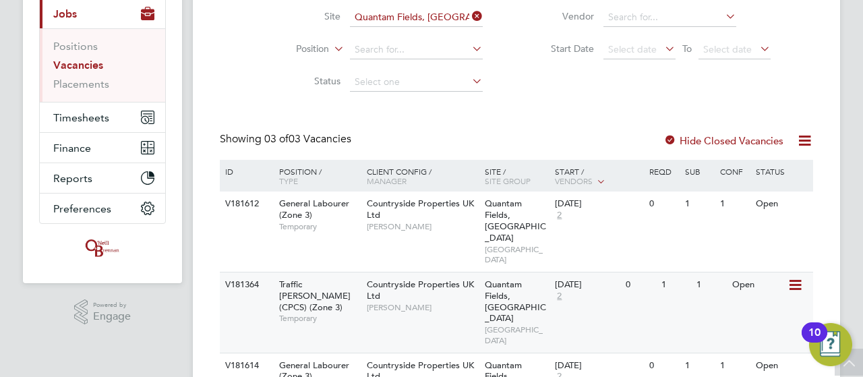
click at [801, 277] on icon at bounding box center [793, 285] width 13 height 16
click at [696, 272] on div "1" at bounding box center [710, 284] width 35 height 25
click at [65, 111] on span "Timesheets" at bounding box center [81, 117] width 56 height 13
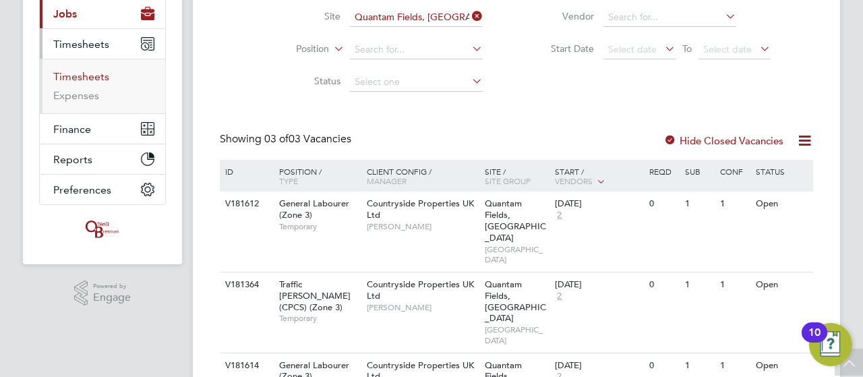
click at [94, 75] on link "Timesheets" at bounding box center [81, 76] width 56 height 13
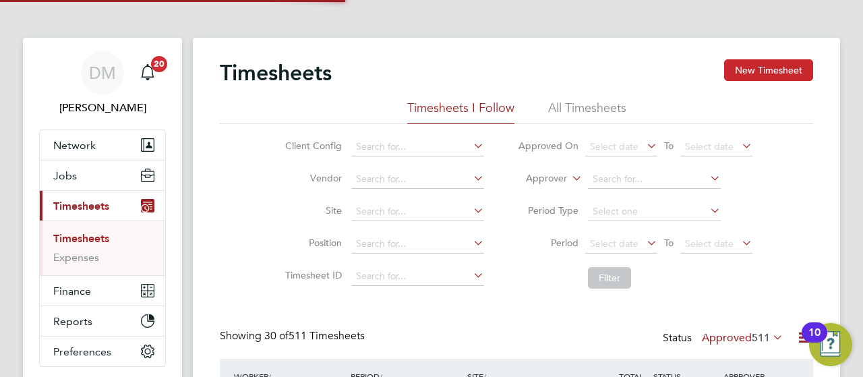
scroll to position [7, 7]
click at [749, 65] on button "New Timesheet" at bounding box center [768, 70] width 89 height 22
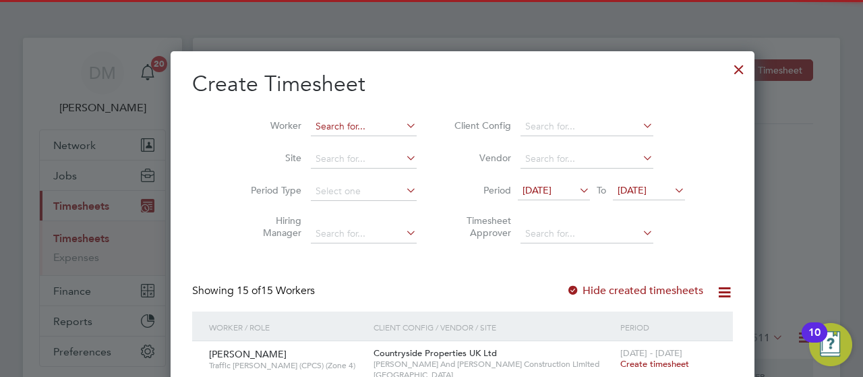
click at [311, 125] on input at bounding box center [364, 126] width 106 height 19
click at [318, 139] on b "Coll" at bounding box center [327, 144] width 18 height 11
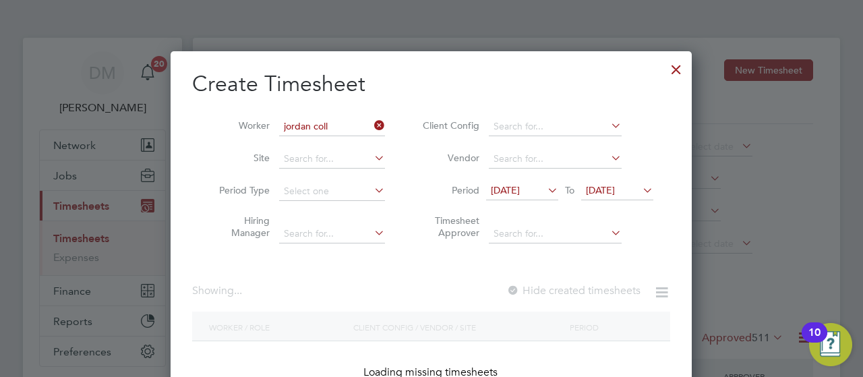
type input "[PERSON_NAME]"
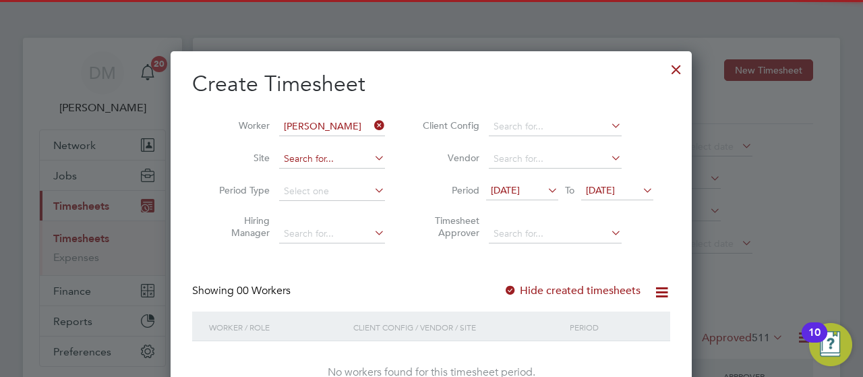
click at [309, 156] on input at bounding box center [332, 159] width 106 height 19
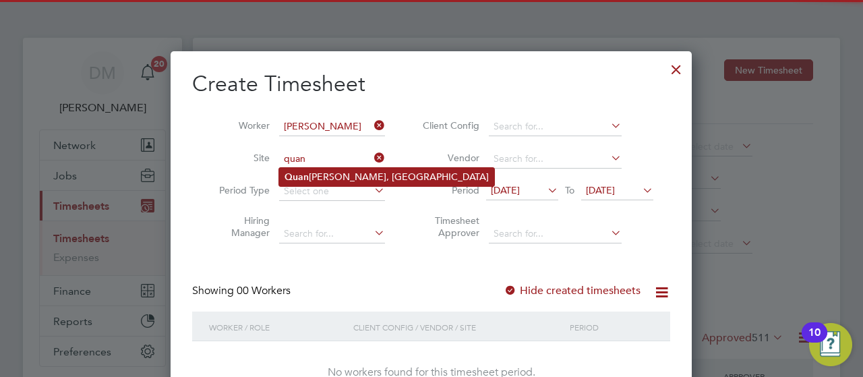
click at [325, 178] on li "[PERSON_NAME] Fields, [GEOGRAPHIC_DATA]" at bounding box center [386, 177] width 215 height 18
type input "Quantam Fields, [GEOGRAPHIC_DATA]"
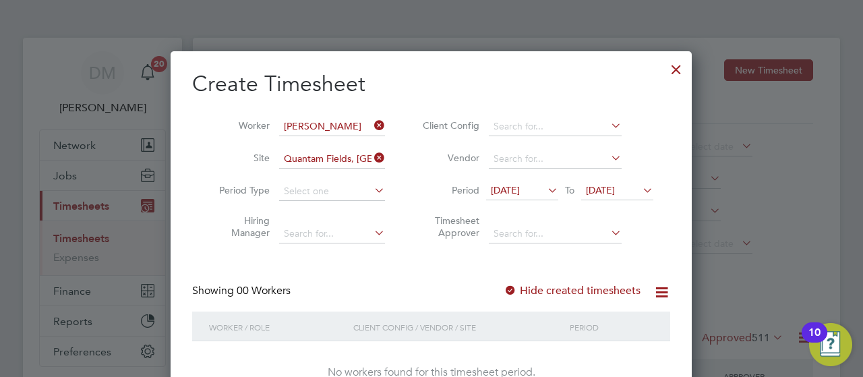
click at [640, 191] on icon at bounding box center [640, 190] width 0 height 19
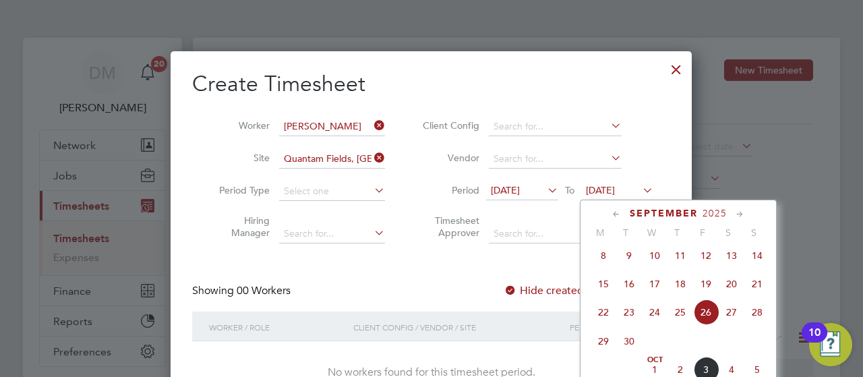
click at [757, 375] on span "5" at bounding box center [757, 370] width 26 height 26
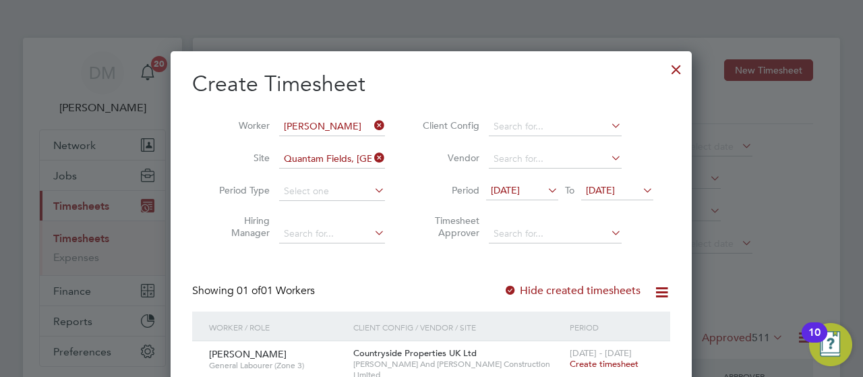
click at [613, 365] on span "Create timesheet" at bounding box center [604, 363] width 69 height 11
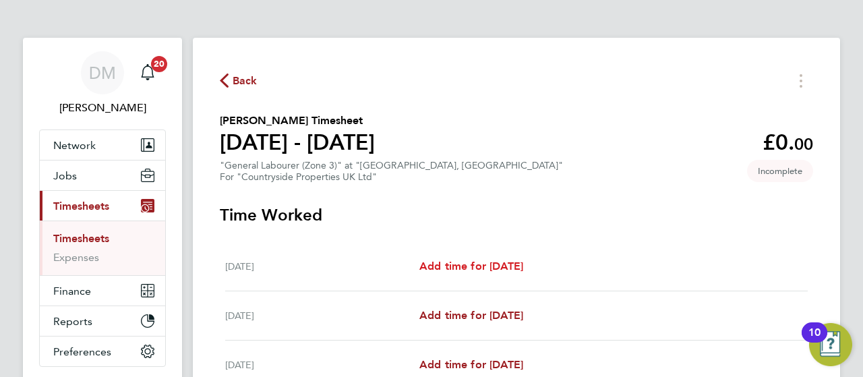
click at [512, 269] on span "Add time for [DATE]" at bounding box center [471, 265] width 104 height 13
select select "30"
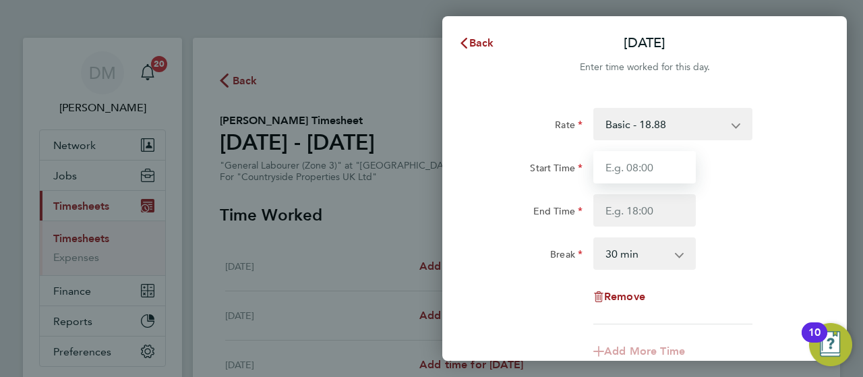
click at [657, 160] on input "Start Time" at bounding box center [644, 167] width 102 height 32
type input "07:30"
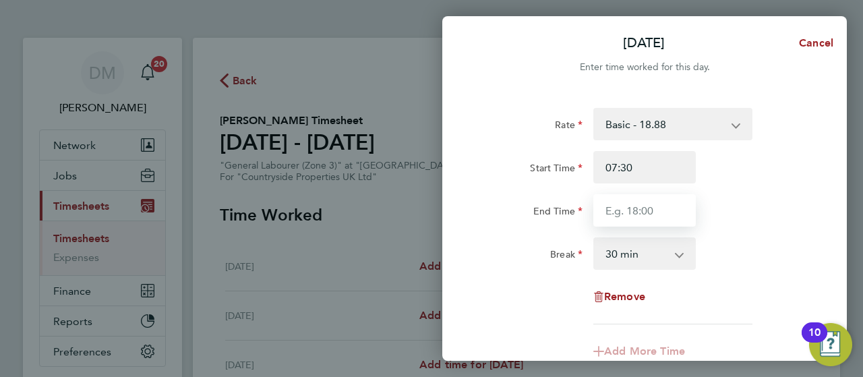
click at [683, 206] on input "End Time" at bounding box center [644, 210] width 102 height 32
type input "17:00"
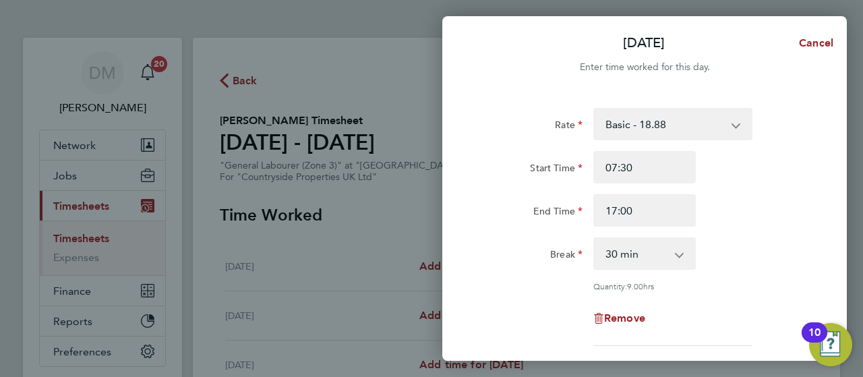
click at [763, 263] on div "Break 0 min 15 min 30 min 45 min 60 min 75 min 90 min" at bounding box center [644, 253] width 340 height 32
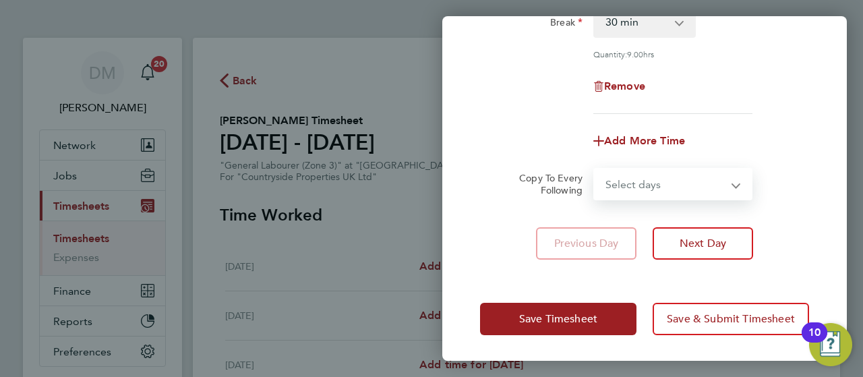
click at [698, 189] on select "Select days Day [DATE] [DATE] [DATE] [DATE]" at bounding box center [665, 184] width 142 height 30
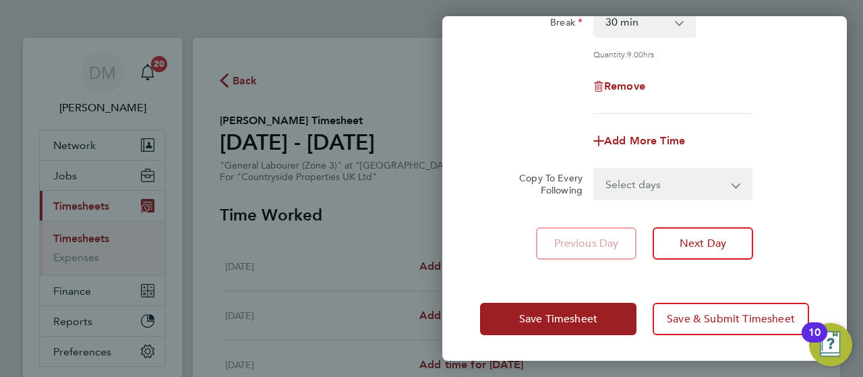
click at [739, 147] on div "Add More Time" at bounding box center [644, 141] width 340 height 32
click at [707, 241] on span "Next Day" at bounding box center [702, 243] width 47 height 13
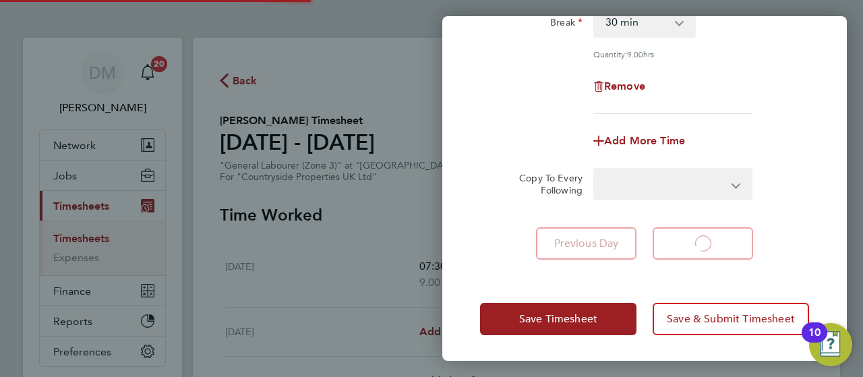
select select "30"
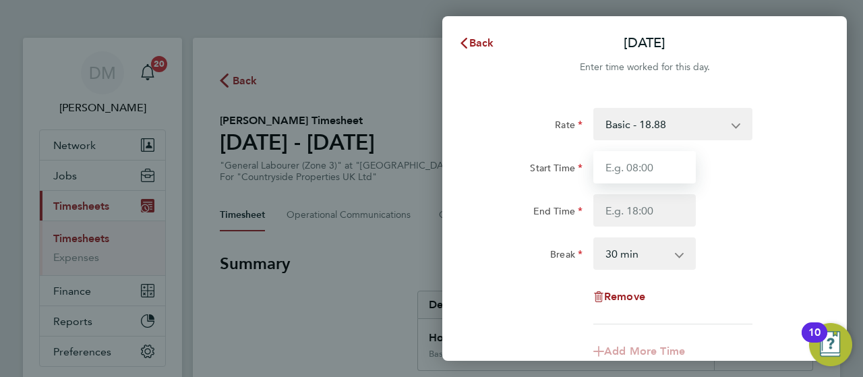
click at [638, 174] on input "Start Time" at bounding box center [644, 167] width 102 height 32
type input "07:30"
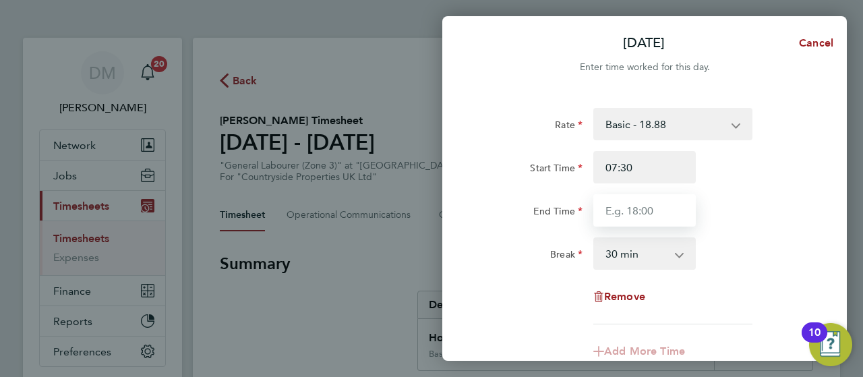
click at [654, 201] on input "End Time" at bounding box center [644, 210] width 102 height 32
type input "17:00"
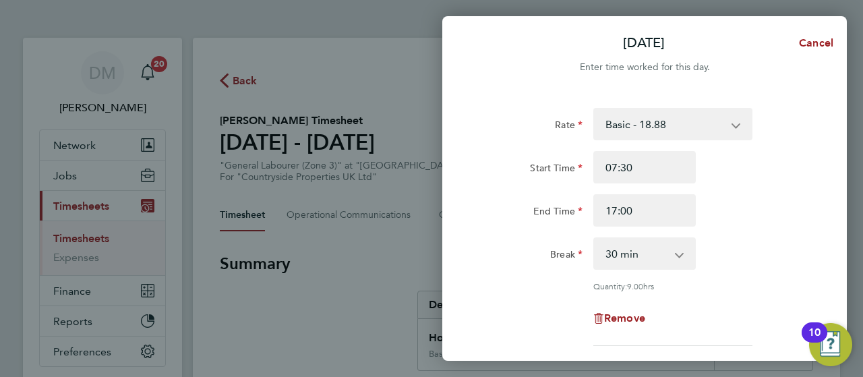
click at [776, 257] on div "Break 0 min 15 min 30 min 45 min 60 min 75 min 90 min" at bounding box center [644, 253] width 340 height 32
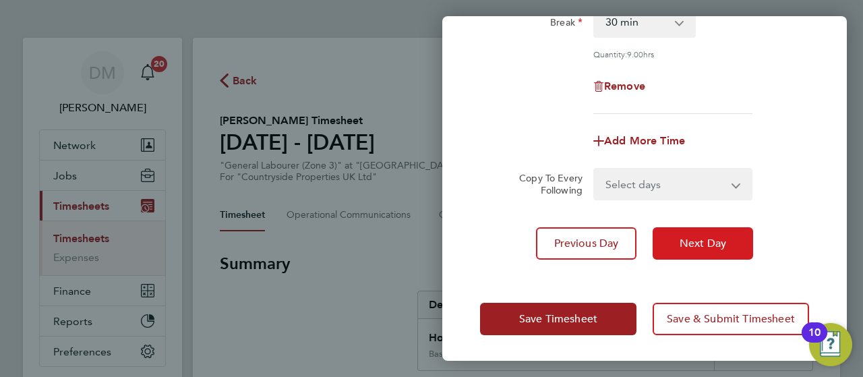
click at [711, 243] on span "Next Day" at bounding box center [702, 243] width 47 height 13
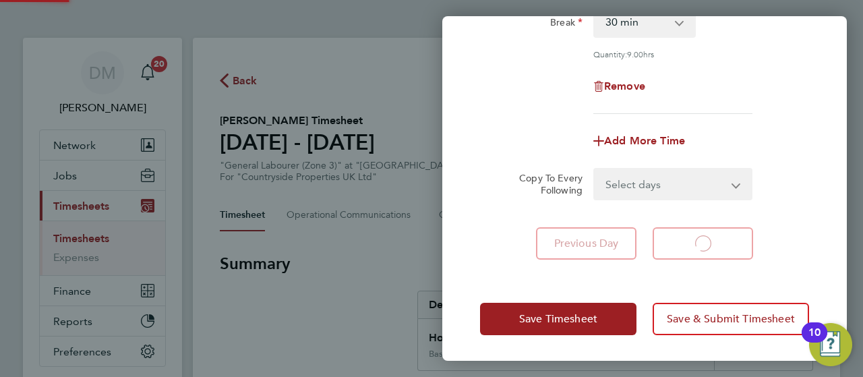
select select "30"
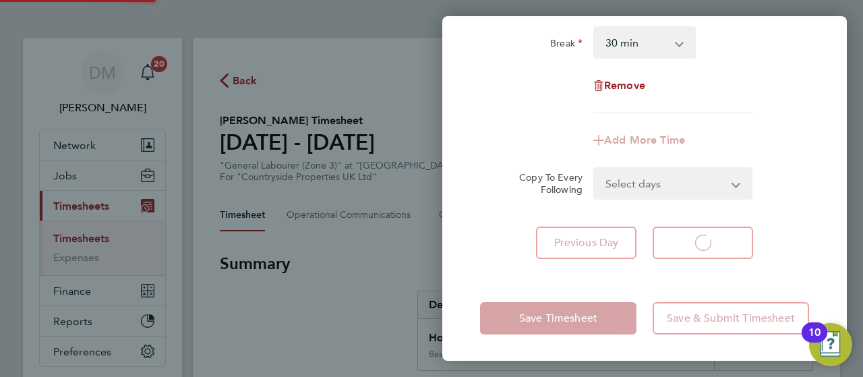
select select "30"
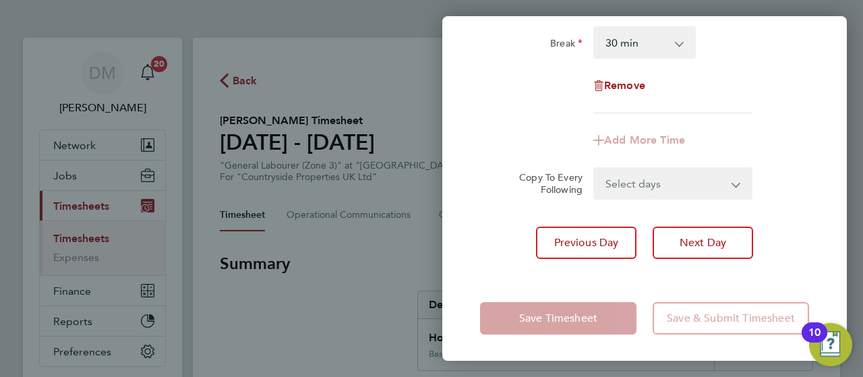
click at [803, 135] on div "Add More Time" at bounding box center [644, 140] width 340 height 32
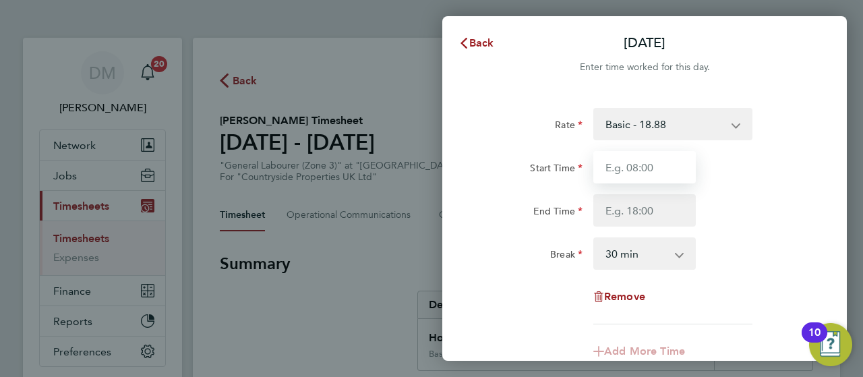
click at [630, 172] on input "Start Time" at bounding box center [644, 167] width 102 height 32
type input "07:30"
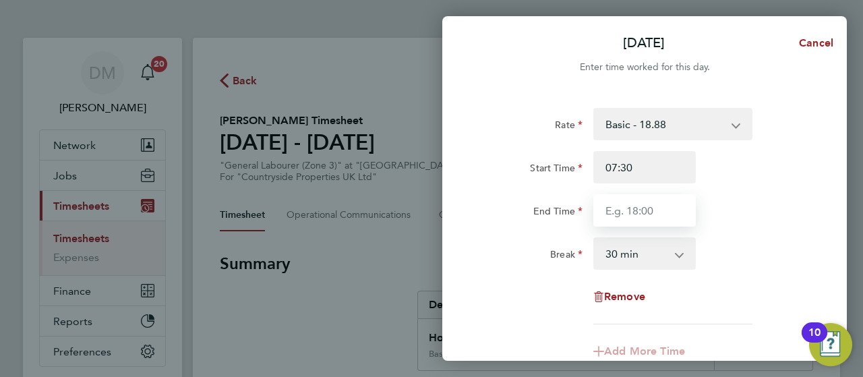
drag, startPoint x: 642, startPoint y: 183, endPoint x: 661, endPoint y: 207, distance: 30.7
click at [661, 207] on input "End Time" at bounding box center [644, 210] width 102 height 32
type input "17:00"
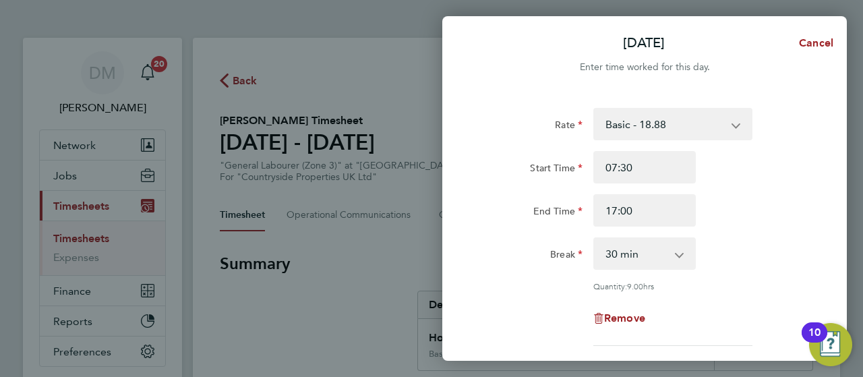
click at [794, 251] on div "Break 0 min 15 min 30 min 45 min 60 min 75 min 90 min" at bounding box center [644, 253] width 340 height 32
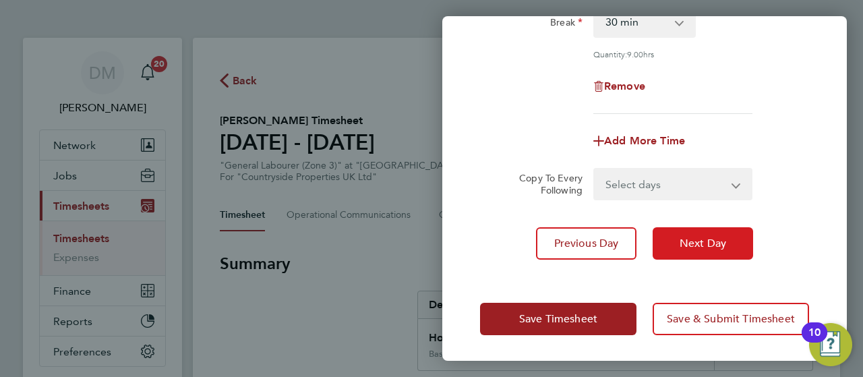
click at [720, 245] on span "Next Day" at bounding box center [702, 243] width 47 height 13
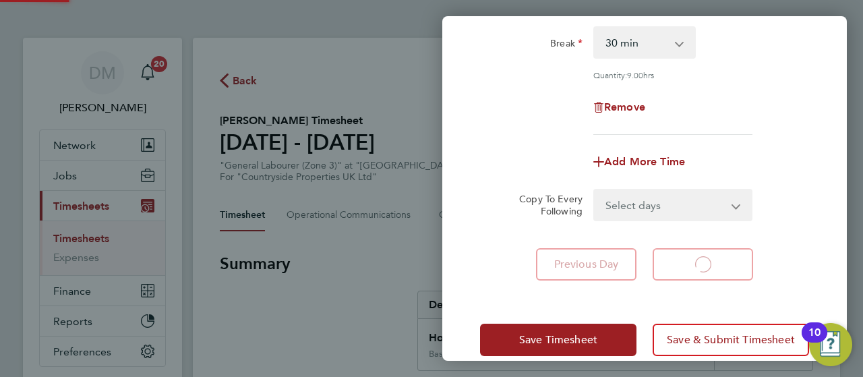
select select "30"
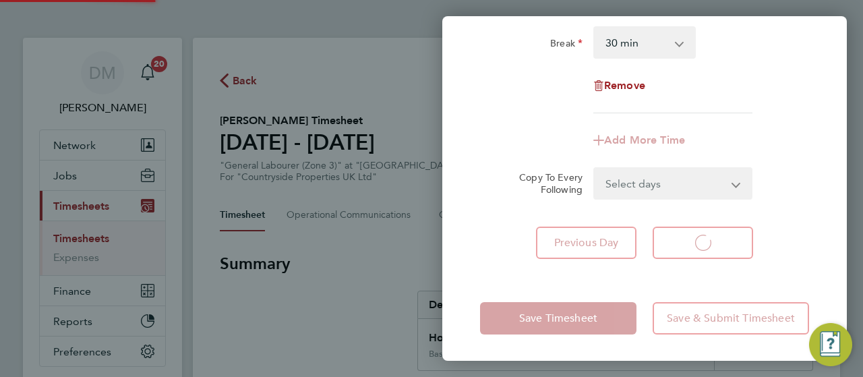
select select "30"
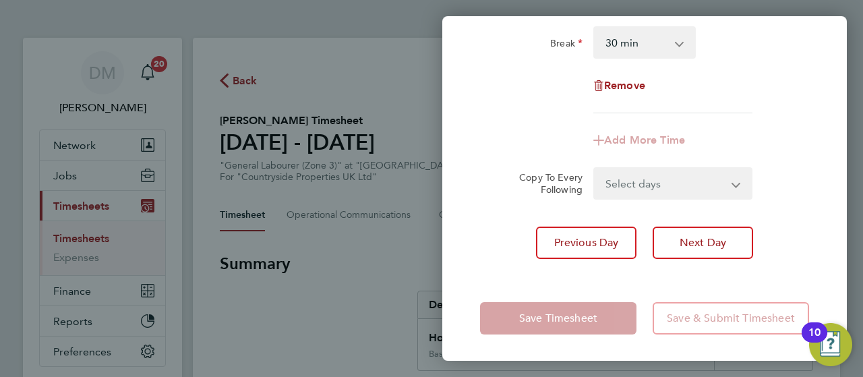
click at [803, 216] on div "Rate Basic - 18.88 Start Time End Time Break 0 min 15 min 30 min 45 min 60 min …" at bounding box center [644, 78] width 404 height 394
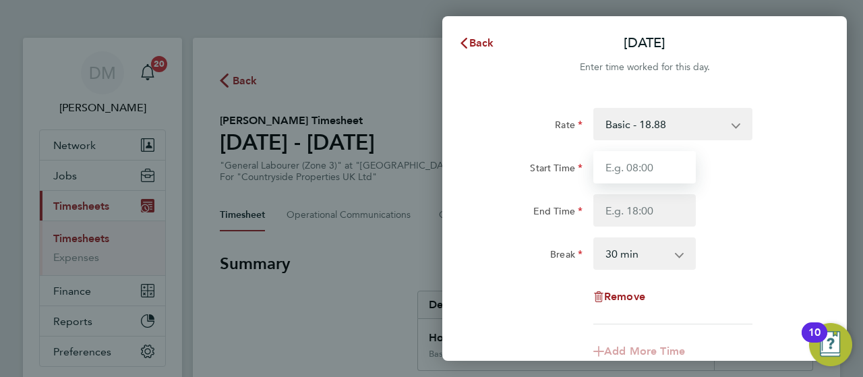
click at [650, 176] on input "Start Time" at bounding box center [644, 167] width 102 height 32
type input "07:30"
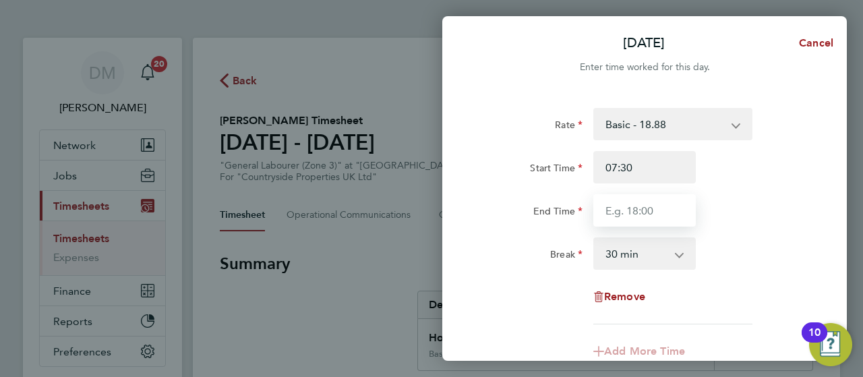
click at [675, 220] on input "End Time" at bounding box center [644, 210] width 102 height 32
type input "17:00"
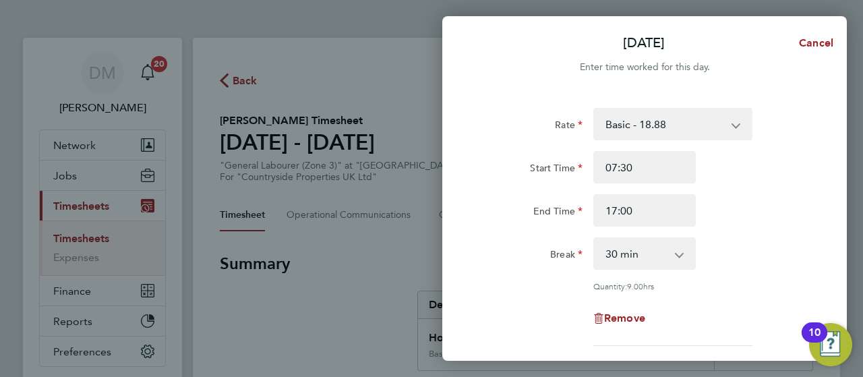
click at [776, 265] on div "Break 0 min 15 min 30 min 45 min 60 min 75 min 90 min" at bounding box center [644, 253] width 340 height 32
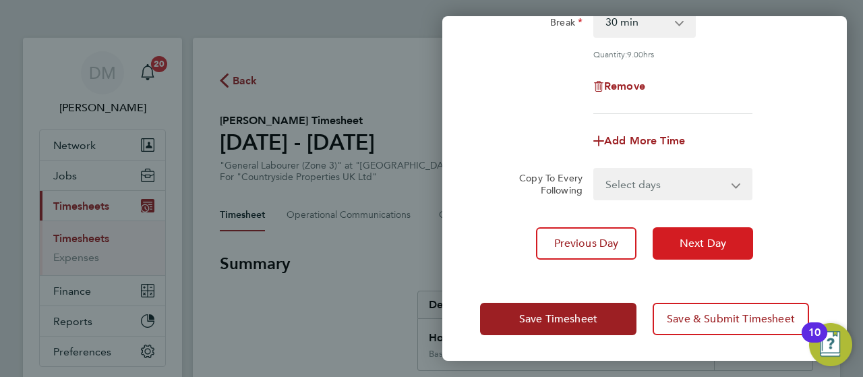
click at [692, 243] on span "Next Day" at bounding box center [702, 243] width 47 height 13
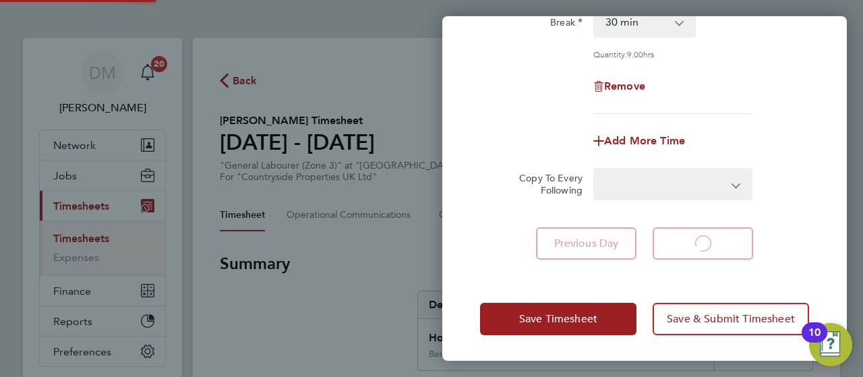
scroll to position [179, 0]
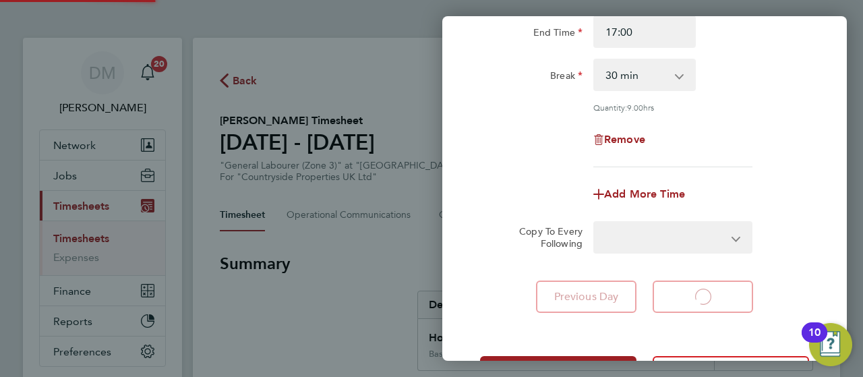
select select "30"
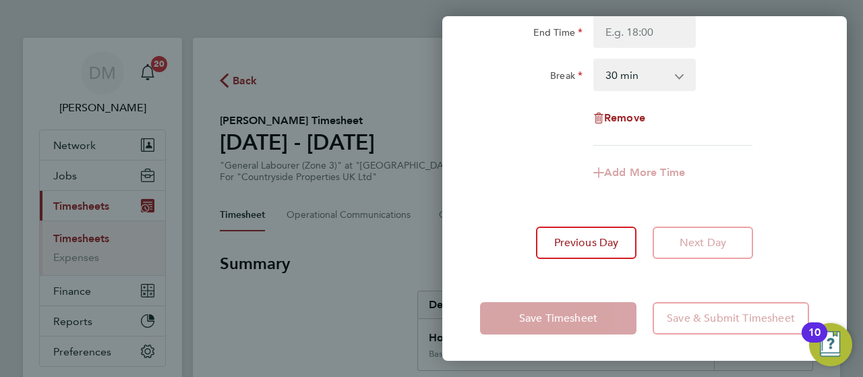
click at [780, 164] on div "Add More Time" at bounding box center [644, 172] width 340 height 32
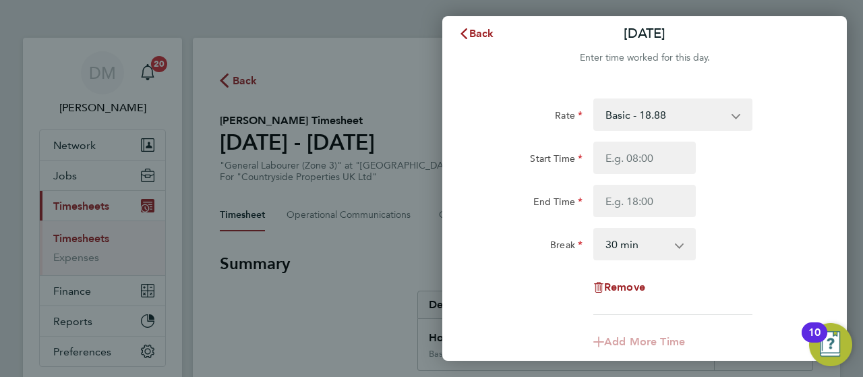
scroll to position [0, 0]
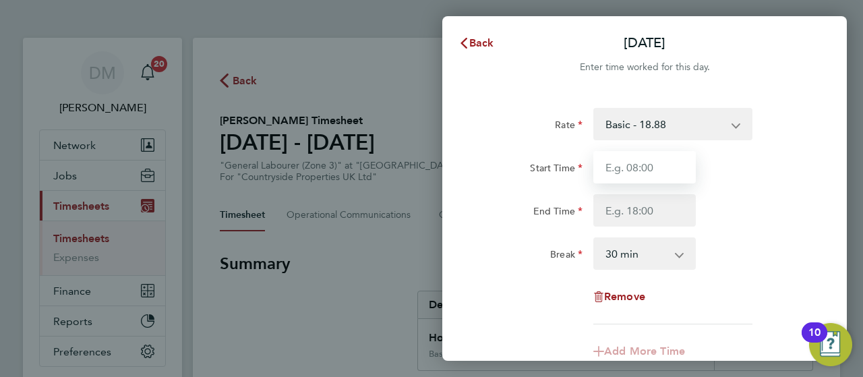
click at [647, 162] on input "Start Time" at bounding box center [644, 167] width 102 height 32
type input "07:30"
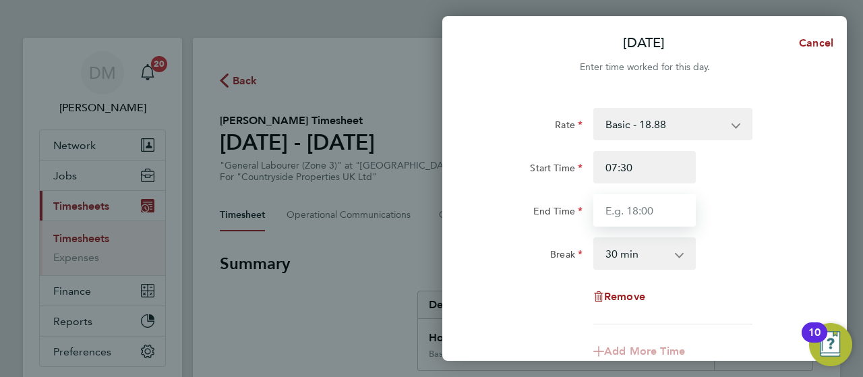
click at [670, 203] on input "End Time" at bounding box center [644, 210] width 102 height 32
type input "17:00"
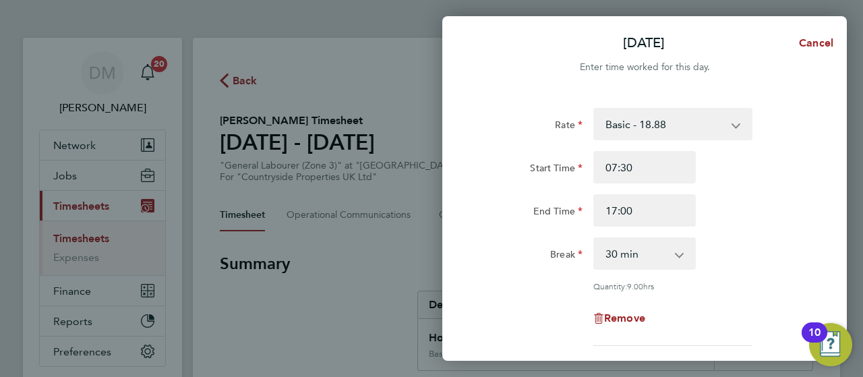
click at [743, 214] on div "End Time 17:00" at bounding box center [644, 210] width 340 height 32
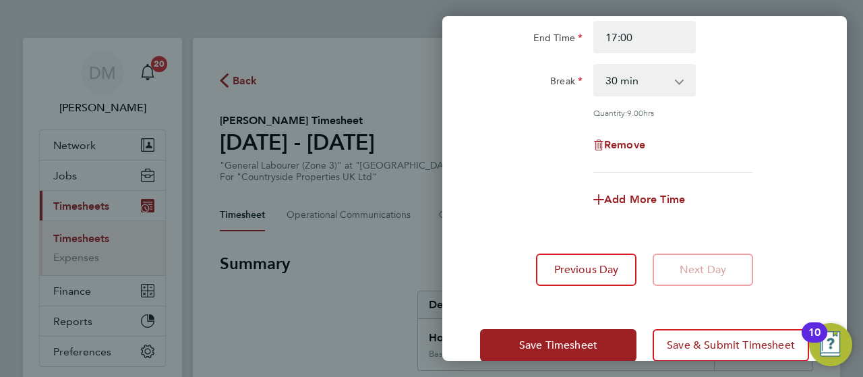
scroll to position [200, 0]
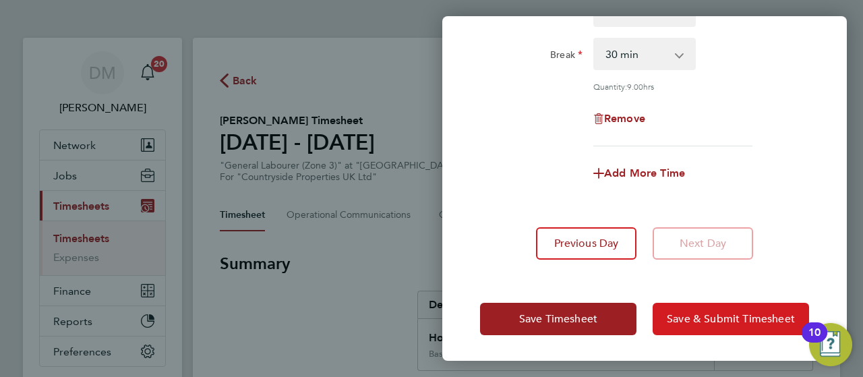
click at [714, 321] on span "Save & Submit Timesheet" at bounding box center [731, 318] width 128 height 13
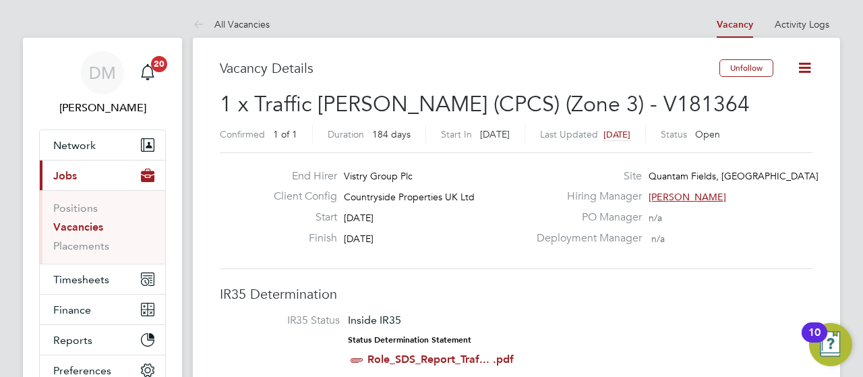
click at [801, 63] on icon at bounding box center [804, 67] width 17 height 17
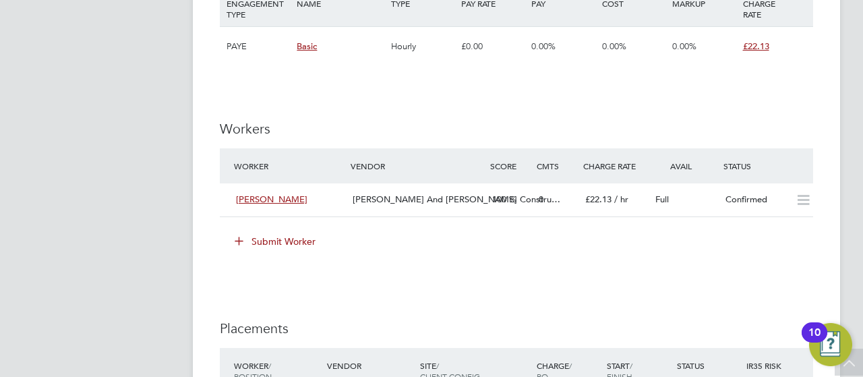
scroll to position [998, 0]
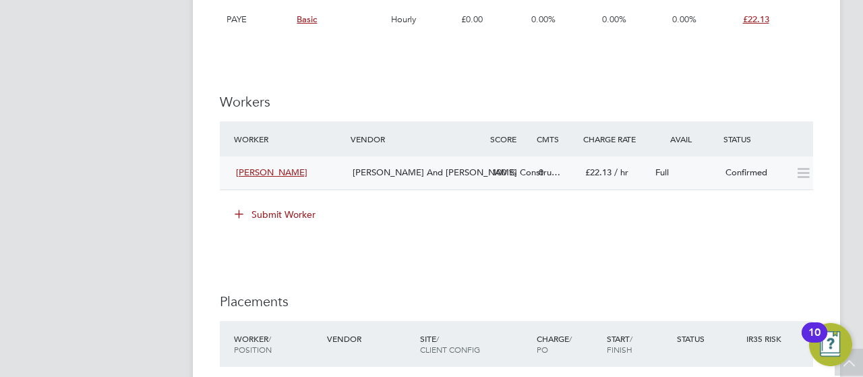
click at [801, 168] on icon at bounding box center [803, 173] width 17 height 11
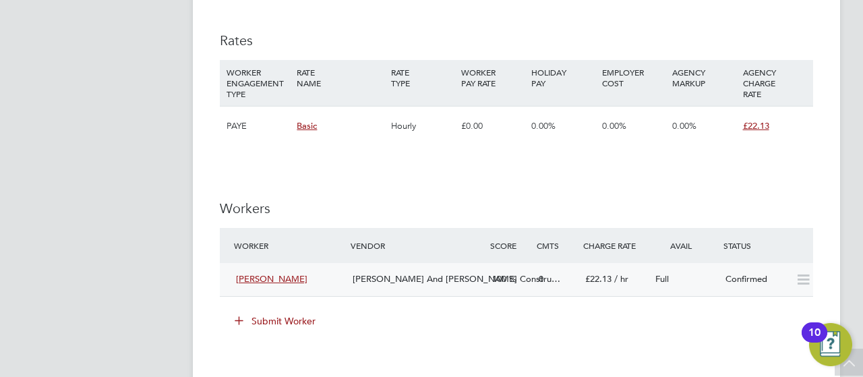
scroll to position [737, 0]
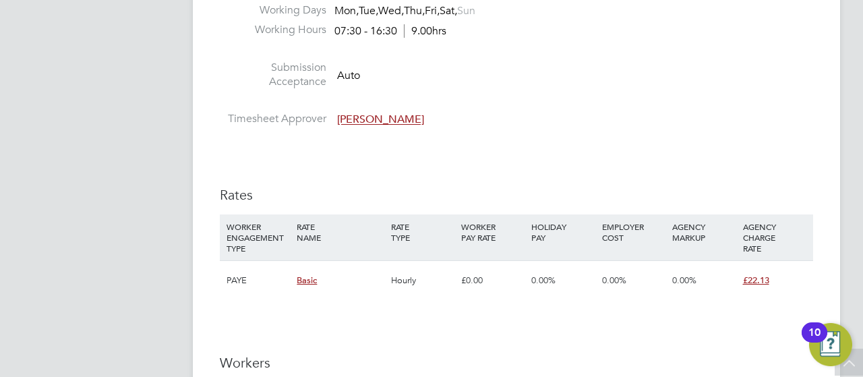
click at [717, 122] on li "Timesheet Approver Andy Pearce" at bounding box center [516, 122] width 593 height 20
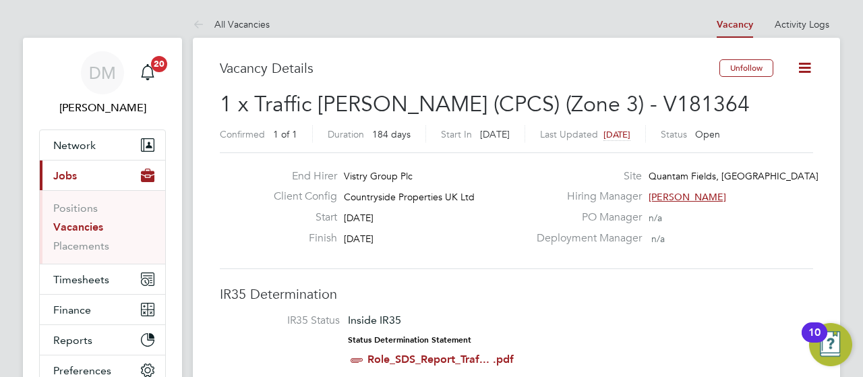
click at [800, 67] on icon at bounding box center [804, 67] width 17 height 17
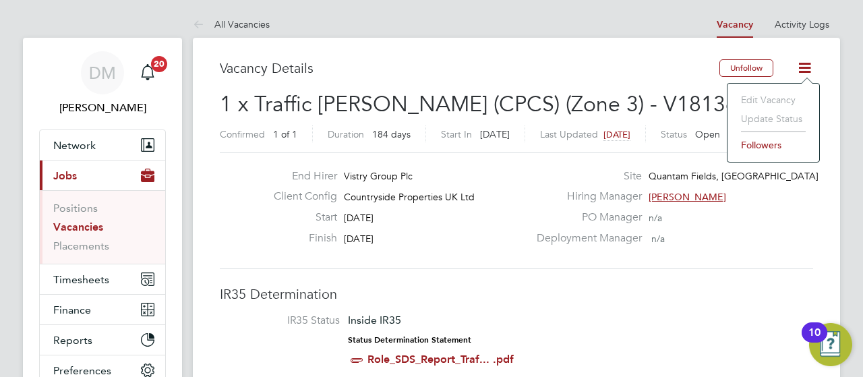
click at [681, 99] on h2 "1 x Traffic Marshall (CPCS) (Zone 3) - V181364 Confirmed 1 of 1 Duration 184 da…" at bounding box center [516, 118] width 593 height 57
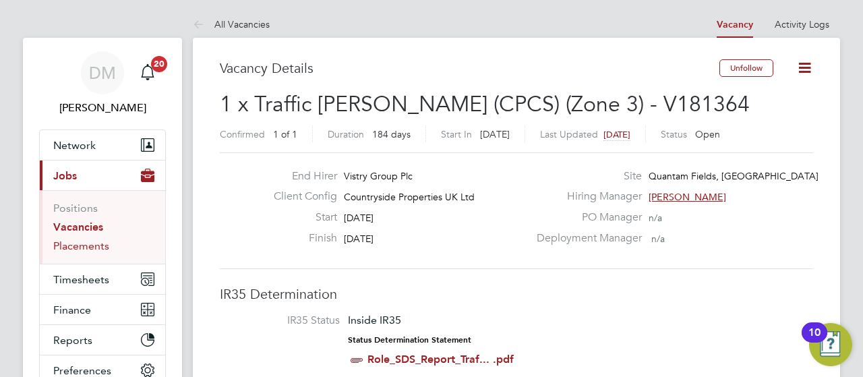
click at [80, 243] on link "Placements" at bounding box center [81, 245] width 56 height 13
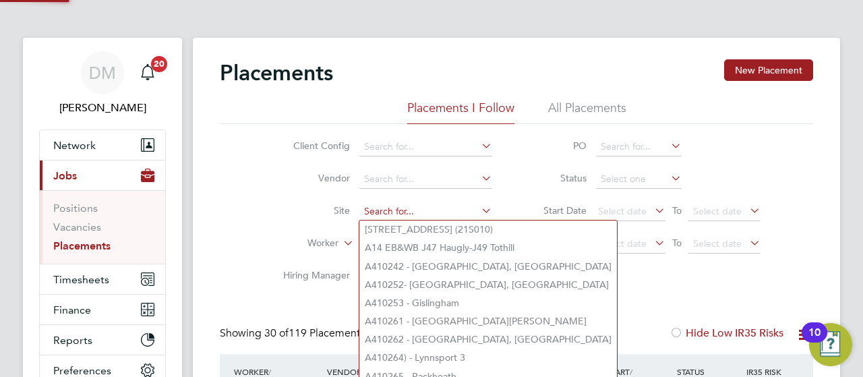
click at [386, 212] on input at bounding box center [425, 211] width 133 height 19
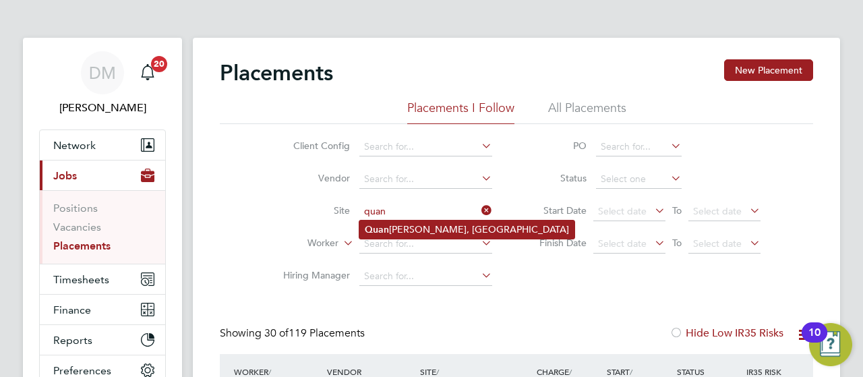
click at [417, 226] on li "[PERSON_NAME] Fields, [GEOGRAPHIC_DATA]" at bounding box center [466, 229] width 215 height 18
type input "Quantam Fields, [GEOGRAPHIC_DATA]"
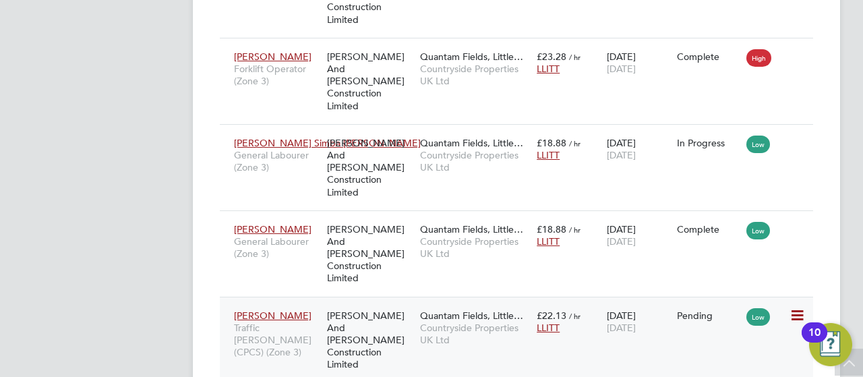
click at [799, 307] on icon at bounding box center [795, 315] width 13 height 16
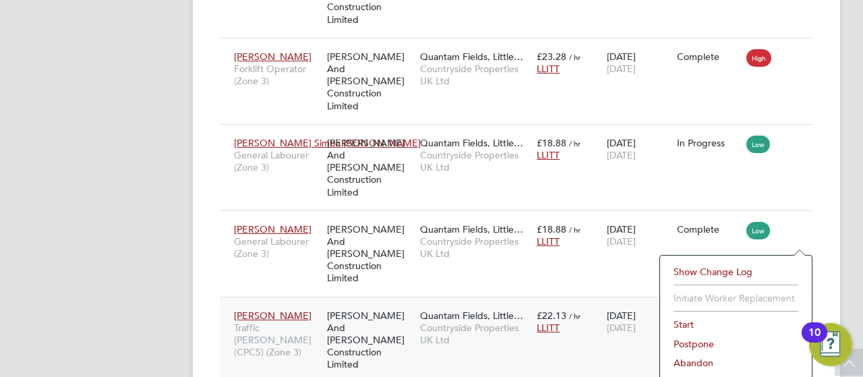
click at [686, 322] on li "Start" at bounding box center [736, 324] width 138 height 19
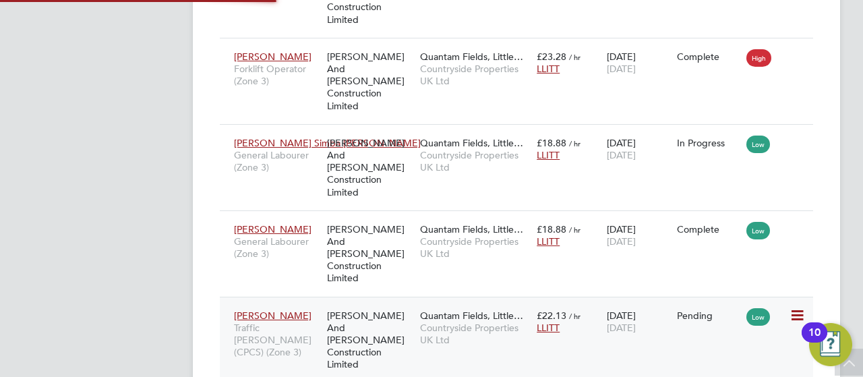
type input "[PERSON_NAME]"
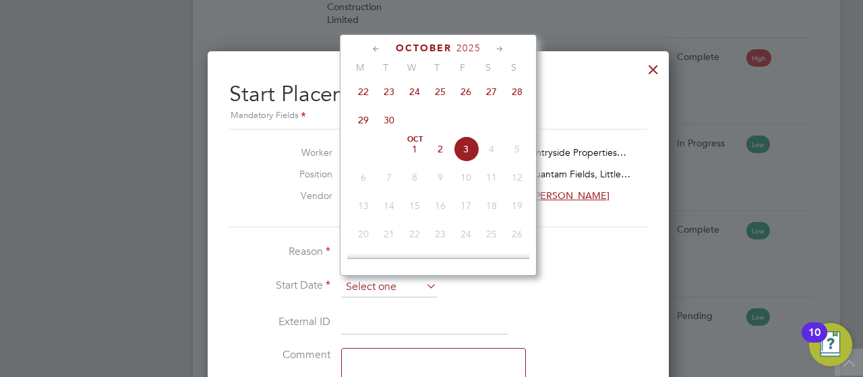
click at [359, 282] on input at bounding box center [389, 287] width 96 height 20
click at [363, 129] on span "29" at bounding box center [363, 120] width 26 height 26
type input "[DATE]"
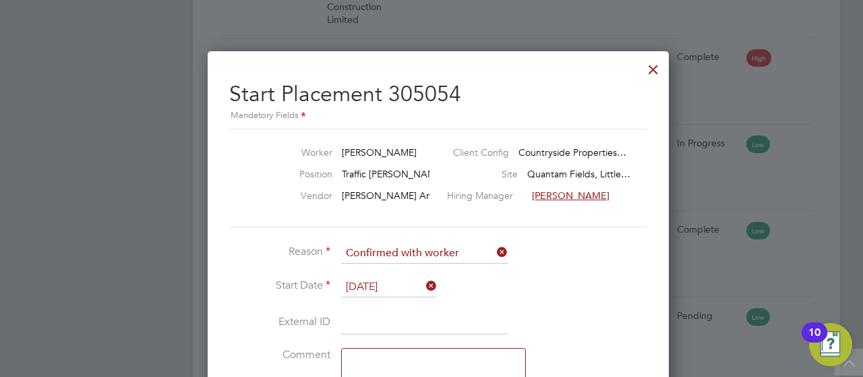
click at [615, 311] on li "External ID" at bounding box center [431, 330] width 404 height 38
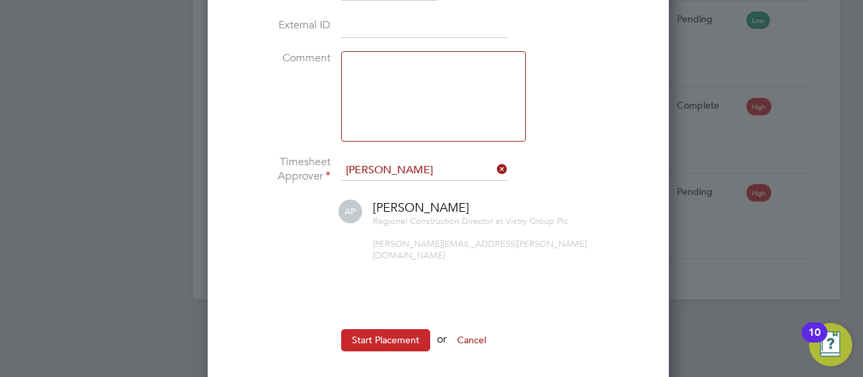
click at [387, 329] on button "Start Placement" at bounding box center [385, 340] width 89 height 22
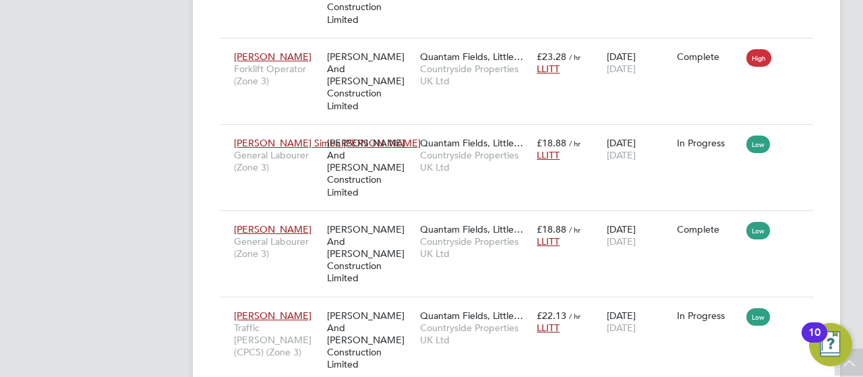
click at [836, 269] on div "Placements New Placement Placements I Follow All Placements Client Config Vendo…" at bounding box center [516, 7] width 647 height 1178
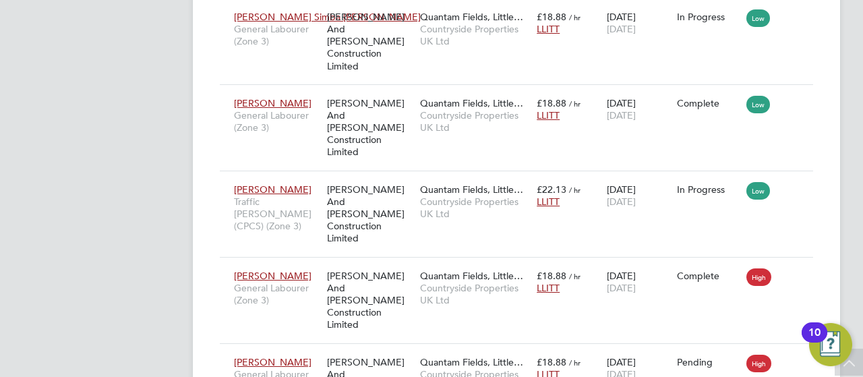
scroll to position [748, 0]
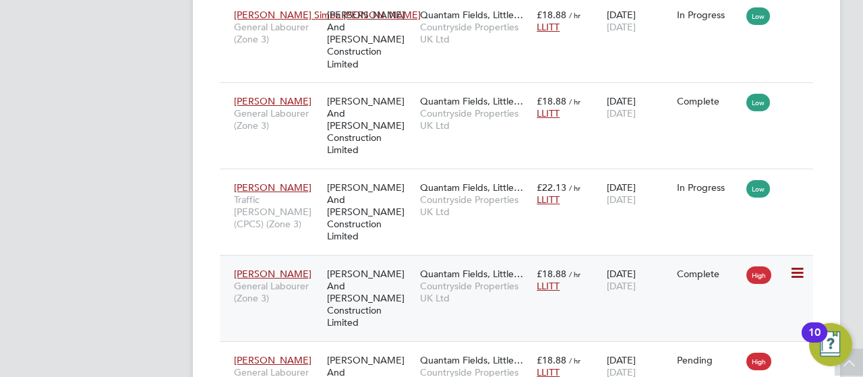
click at [796, 265] on icon at bounding box center [795, 273] width 13 height 16
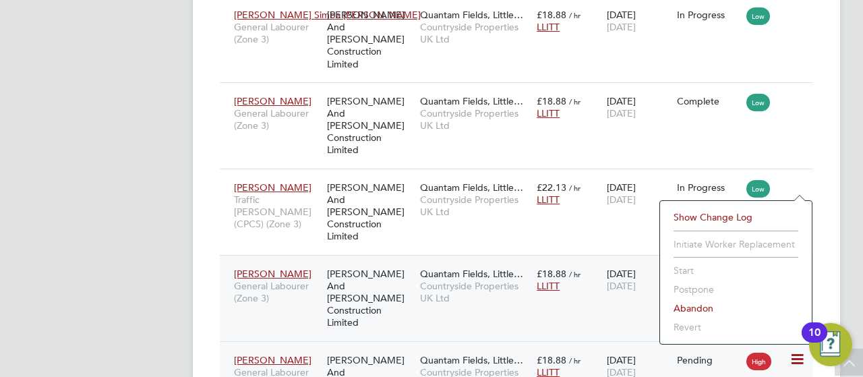
click at [547, 341] on div "Jordan Collins General Labourer (Zone 3) O'Neill And Brennan Construction Limit…" at bounding box center [516, 384] width 593 height 86
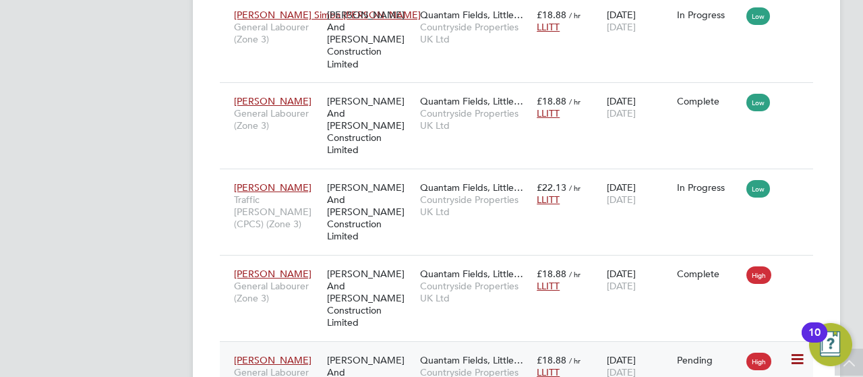
click at [795, 351] on icon at bounding box center [795, 359] width 13 height 16
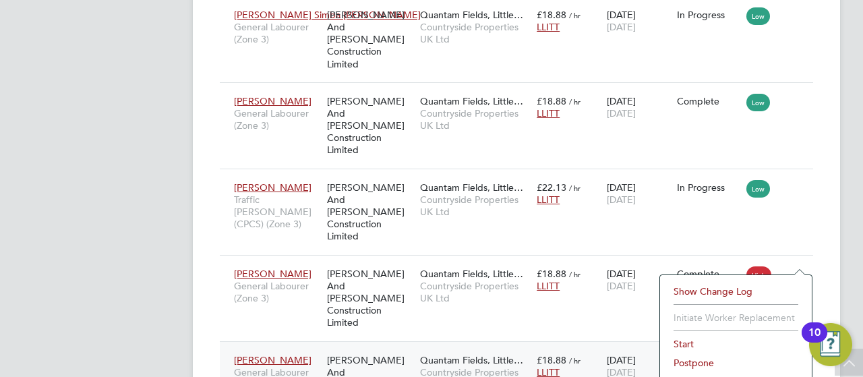
click at [682, 344] on li "Start" at bounding box center [736, 343] width 138 height 19
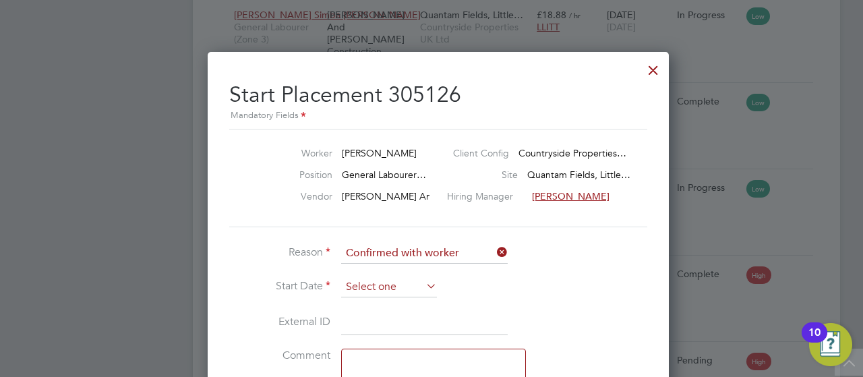
scroll to position [376, 0]
click at [410, 281] on input at bounding box center [389, 287] width 96 height 20
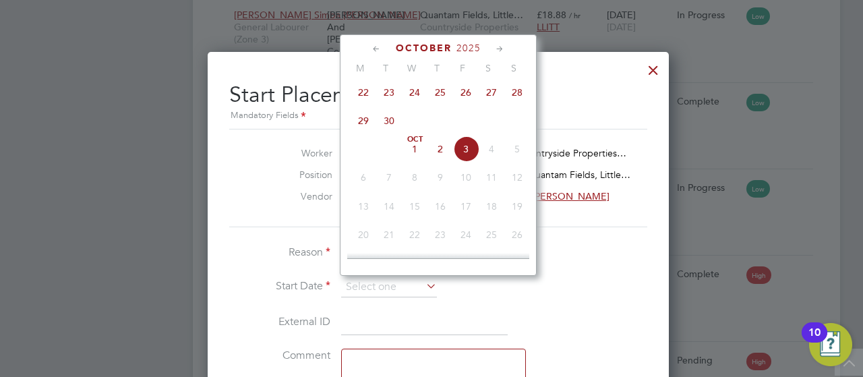
click at [365, 126] on span "29" at bounding box center [363, 121] width 26 height 26
type input "[DATE]"
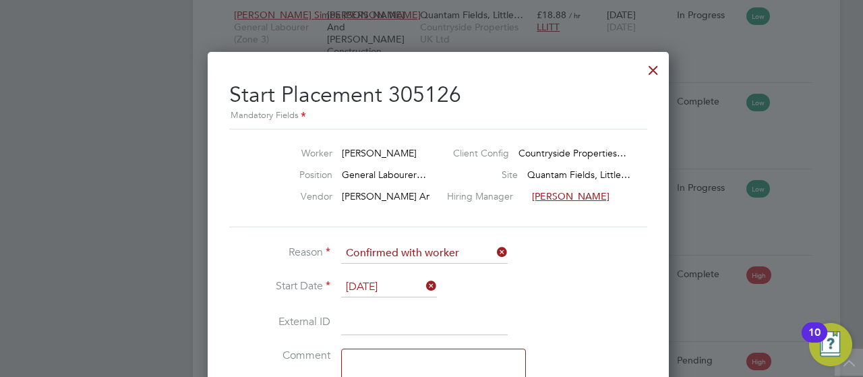
click at [601, 255] on li "Reason Confirmed with worker" at bounding box center [431, 260] width 404 height 34
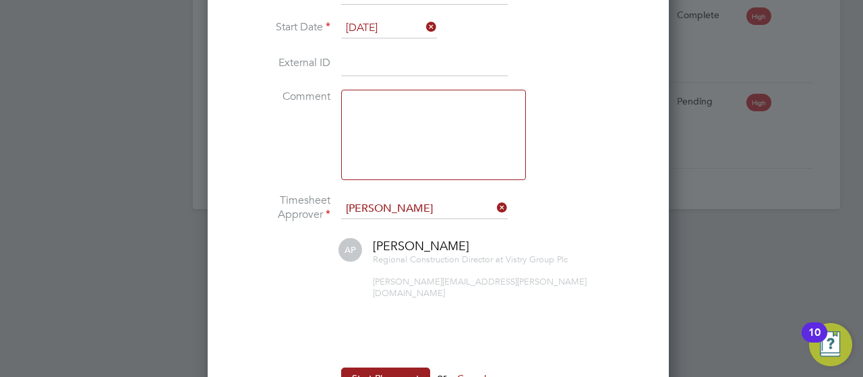
scroll to position [1045, 0]
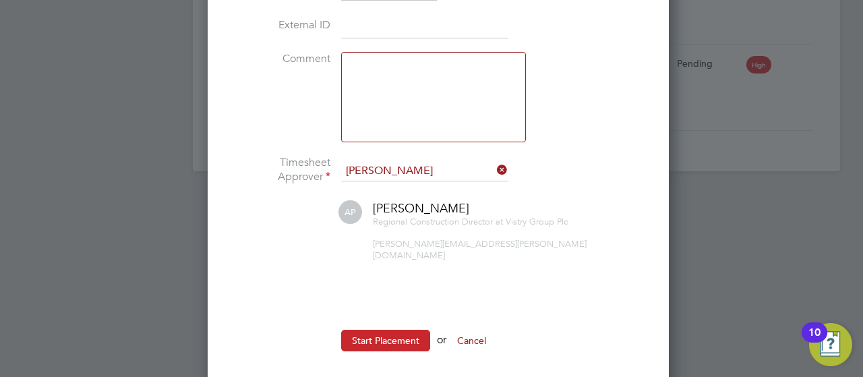
click at [383, 330] on button "Start Placement" at bounding box center [385, 341] width 89 height 22
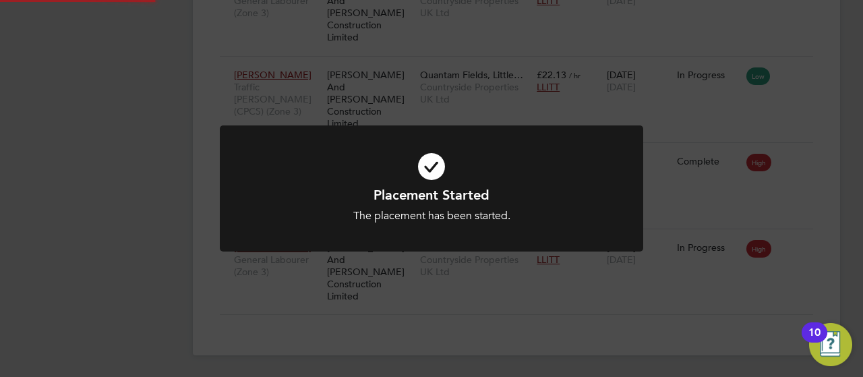
scroll to position [748, 0]
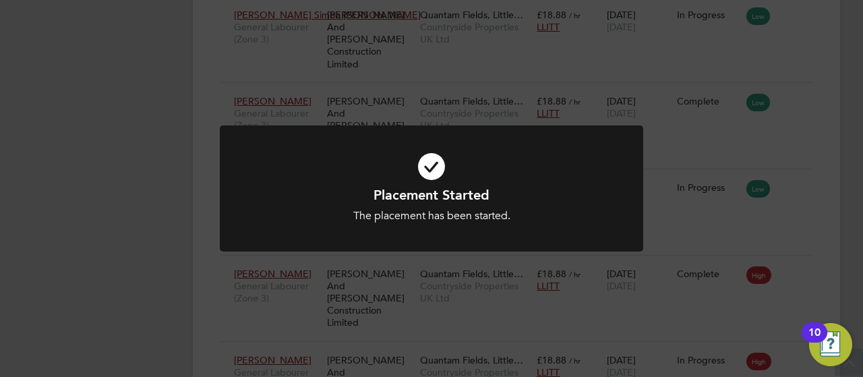
click at [815, 90] on div "Placement Started The placement has been started. Cancel Okay" at bounding box center [431, 188] width 863 height 377
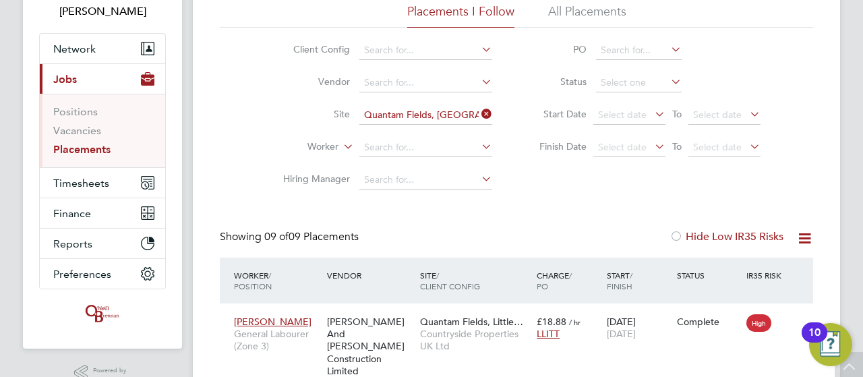
scroll to position [0, 0]
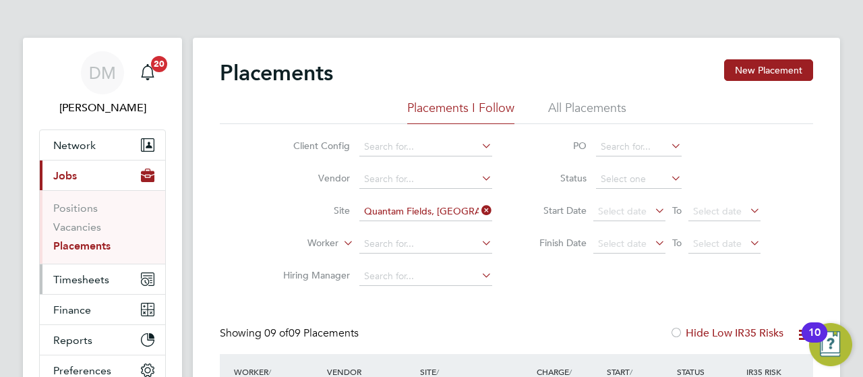
click at [95, 276] on span "Timesheets" at bounding box center [81, 279] width 56 height 13
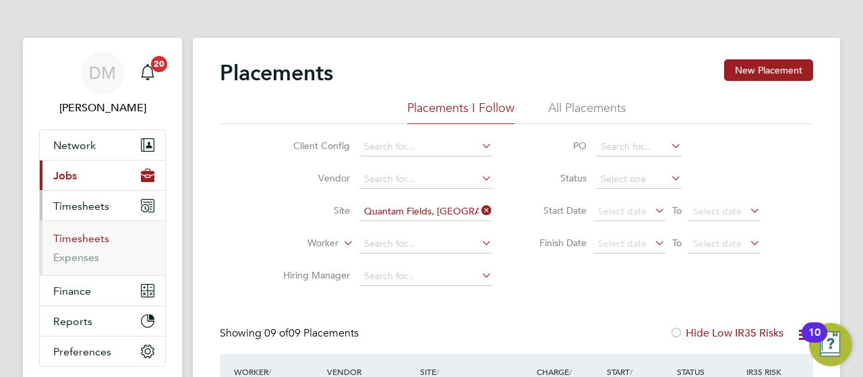
click at [100, 235] on link "Timesheets" at bounding box center [81, 238] width 56 height 13
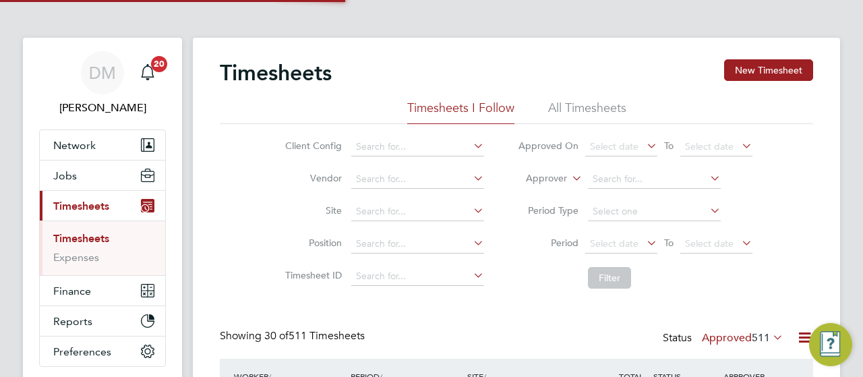
scroll to position [34, 117]
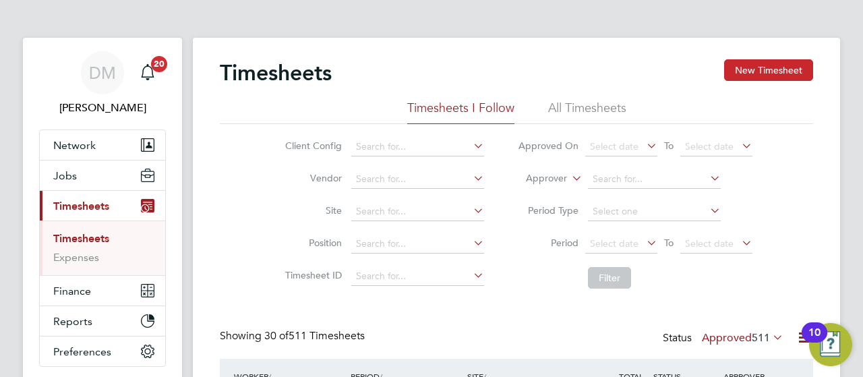
click at [786, 65] on button "New Timesheet" at bounding box center [768, 70] width 89 height 22
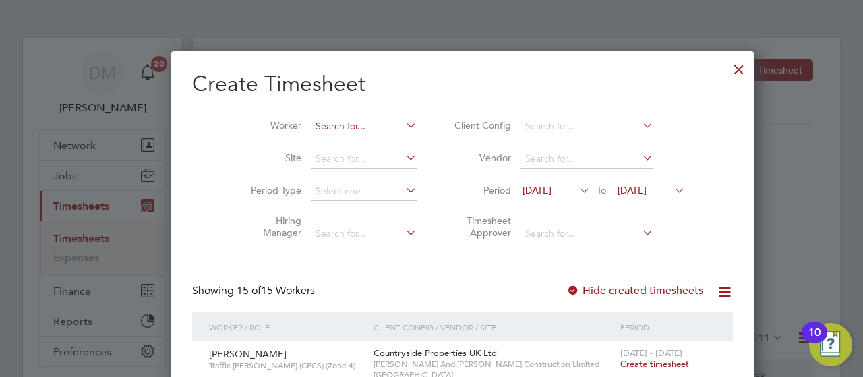
click at [311, 127] on input at bounding box center [364, 126] width 106 height 19
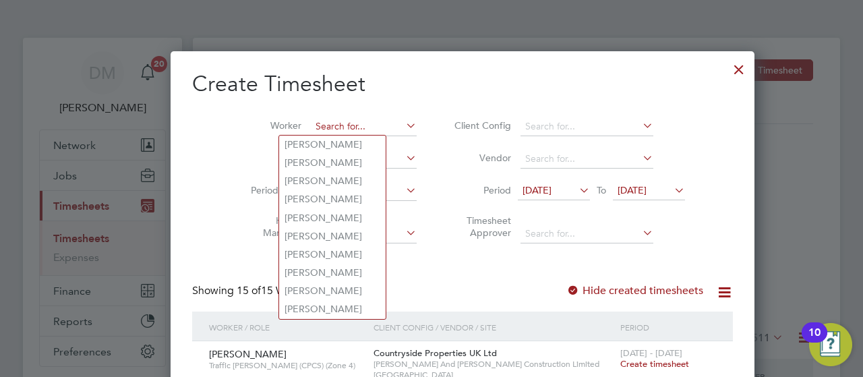
paste input "[PERSON_NAME]"
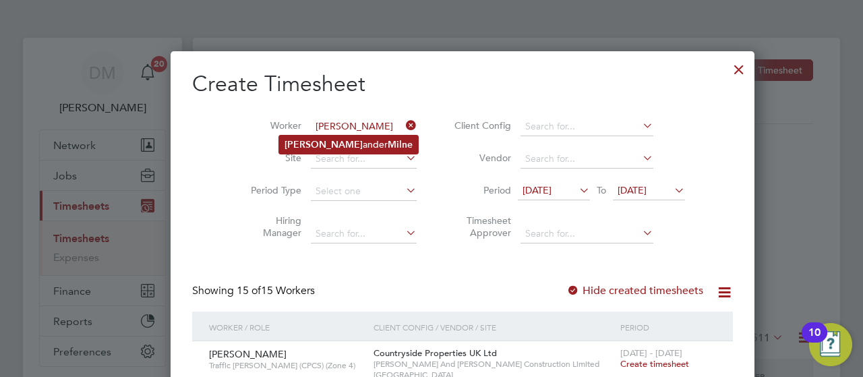
click at [314, 139] on li "[PERSON_NAME] [PERSON_NAME]" at bounding box center [348, 144] width 139 height 18
type input "[PERSON_NAME]"
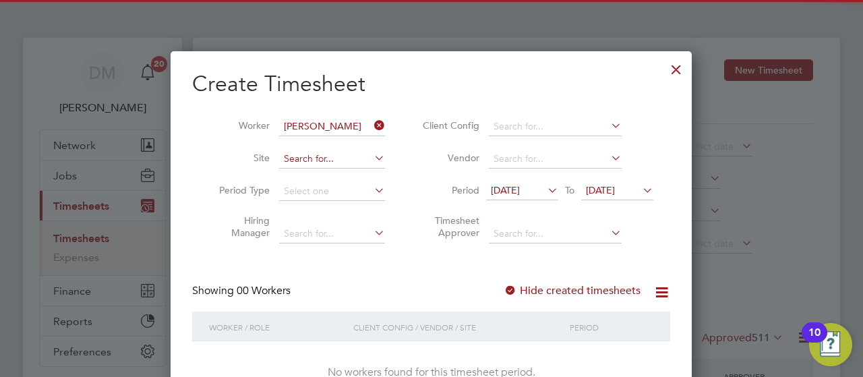
click at [319, 158] on input at bounding box center [332, 159] width 106 height 19
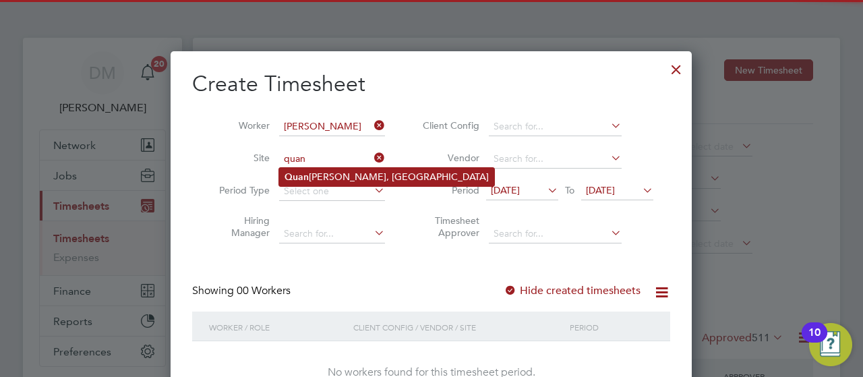
click at [326, 175] on li "[PERSON_NAME] Fields, [GEOGRAPHIC_DATA]" at bounding box center [386, 177] width 215 height 18
type input "Quantam Fields, [GEOGRAPHIC_DATA]"
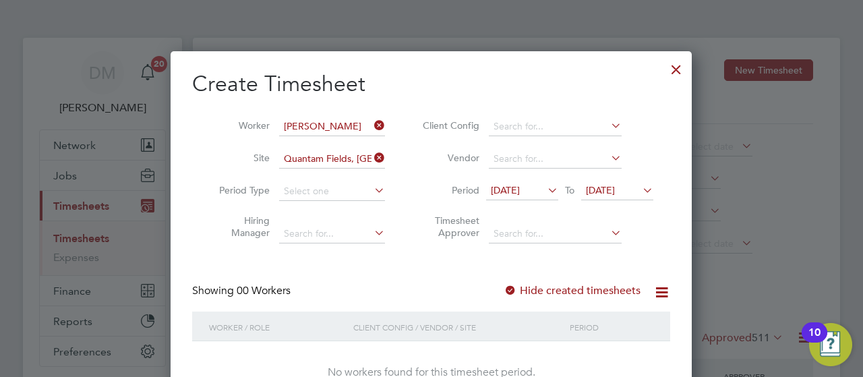
click at [639, 187] on span "[DATE]" at bounding box center [617, 191] width 72 height 18
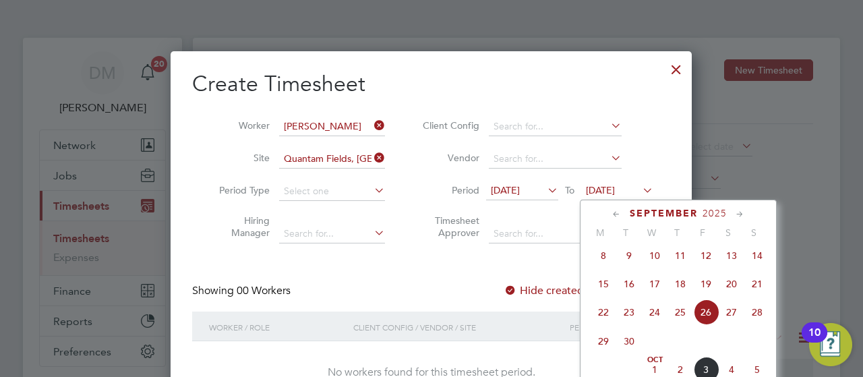
click at [757, 374] on span "5" at bounding box center [757, 370] width 26 height 26
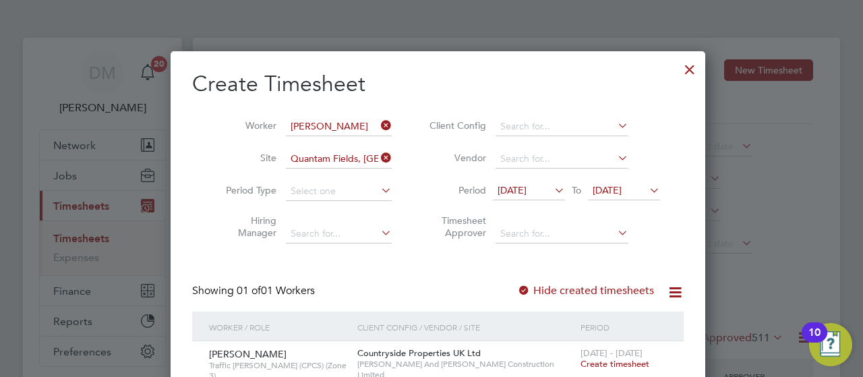
click at [629, 363] on span "Create timesheet" at bounding box center [614, 363] width 69 height 11
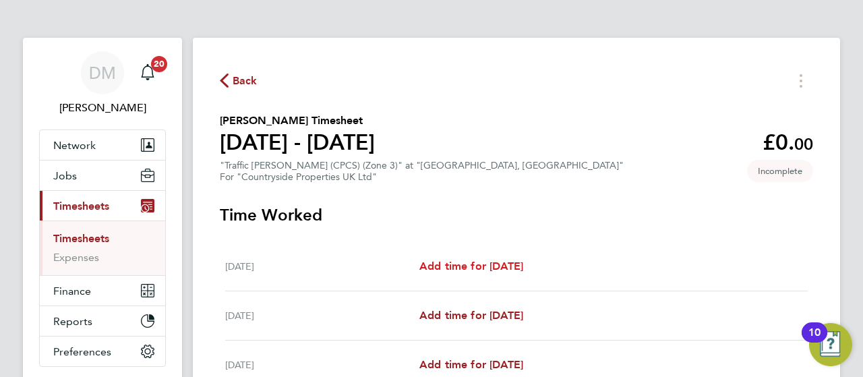
click at [501, 259] on span "Add time for [DATE]" at bounding box center [471, 265] width 104 height 13
select select "30"
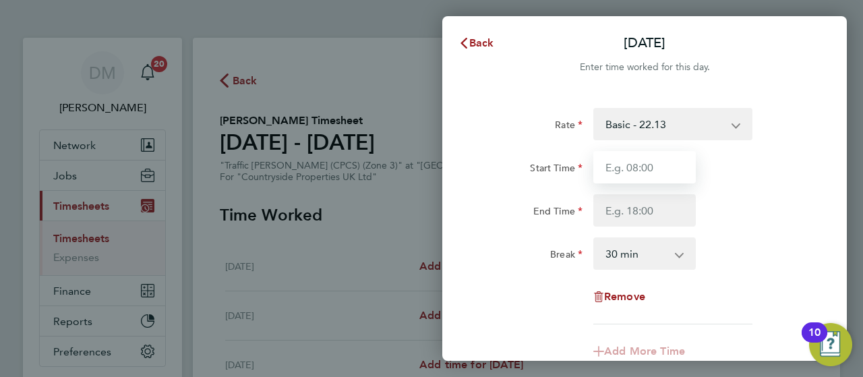
click at [615, 155] on input "Start Time" at bounding box center [644, 167] width 102 height 32
type input "07:30"
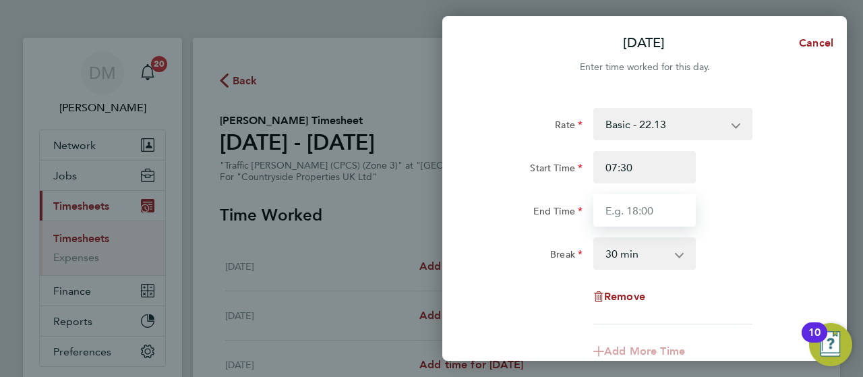
drag, startPoint x: 659, startPoint y: 202, endPoint x: 681, endPoint y: 246, distance: 49.1
click at [681, 246] on app-timesheet-line-hourly "Start Time 07:30 End Time Break 0 min 15 min 30 min 45 min 60 min 75 min 90 min" at bounding box center [644, 210] width 329 height 119
type input "17:00"
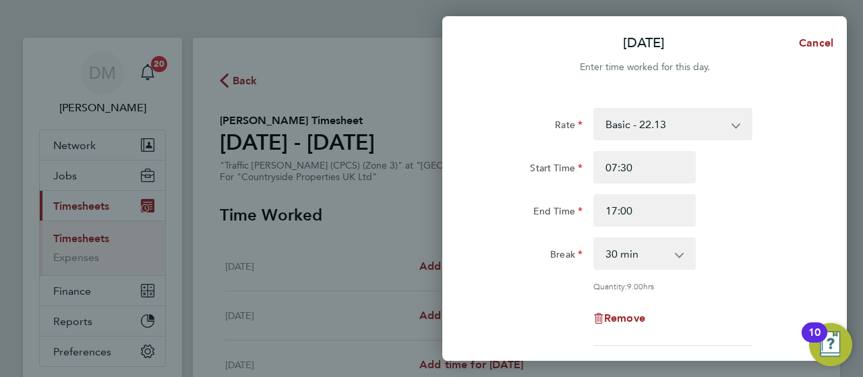
click at [772, 284] on div "Rate Basic - 22.13 Start Time 07:30 End Time 17:00 Break 0 min 15 min 30 min 45…" at bounding box center [644, 227] width 329 height 238
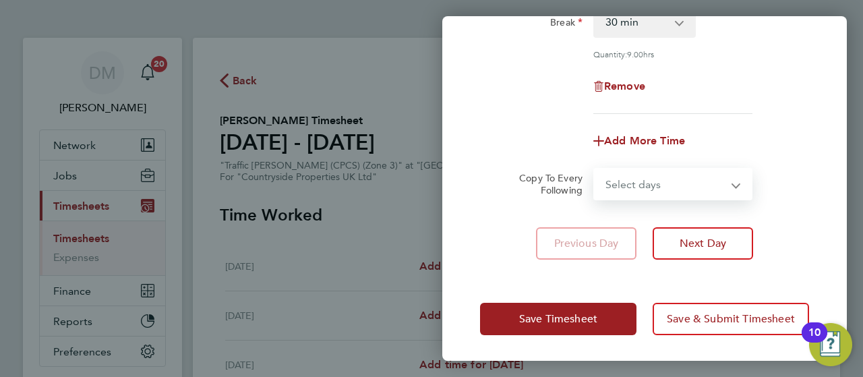
click at [712, 189] on select "Select days Day Weekday (Mon-Fri) Weekend (Sat-Sun) [DATE] [DATE] [DATE] [DATE]…" at bounding box center [665, 184] width 142 height 30
select select "WEEKDAY"
click at [594, 169] on select "Select days Day Weekday (Mon-Fri) Weekend (Sat-Sun) [DATE] [DATE] [DATE] [DATE]…" at bounding box center [665, 184] width 142 height 30
select select "[DATE]"
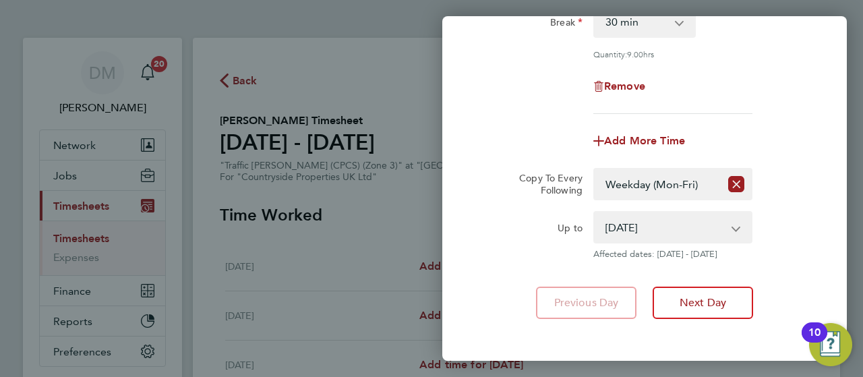
click at [794, 283] on div "Rate Basic - 22.13 Start Time 07:30 End Time 17:00 Break 0 min 15 min 30 min 45…" at bounding box center [644, 97] width 404 height 475
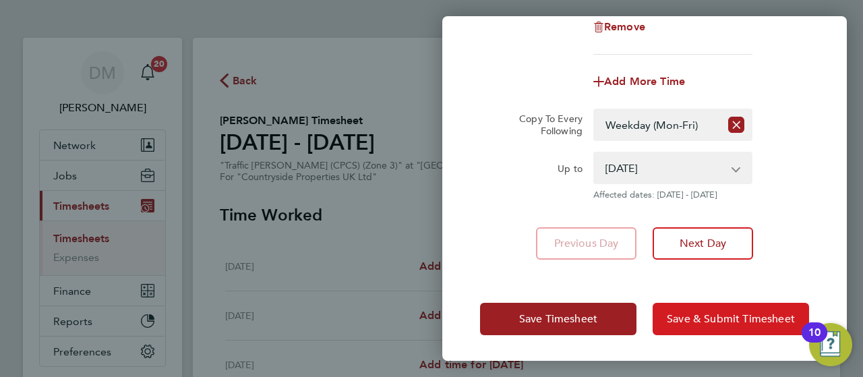
click at [731, 312] on span "Save & Submit Timesheet" at bounding box center [731, 318] width 128 height 13
